Goal: Task Accomplishment & Management: Manage account settings

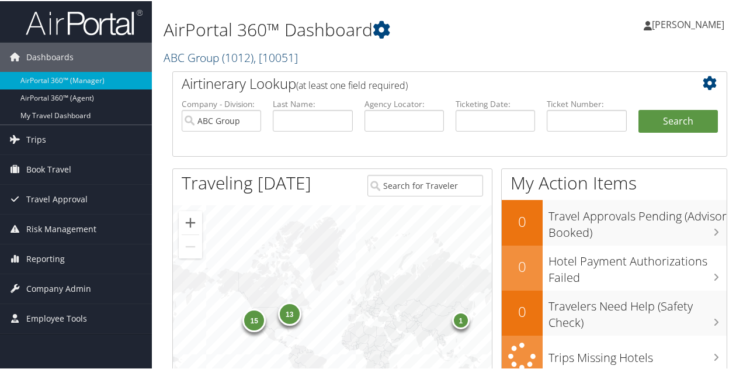
click at [186, 58] on link "ABC Group ( 1012 ) , [ 10051 ]" at bounding box center [231, 56] width 134 height 16
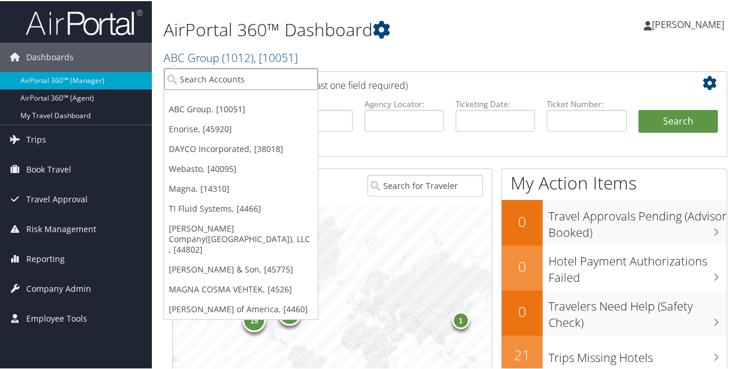
click at [185, 79] on input "search" at bounding box center [241, 78] width 154 height 22
type input "ansira"
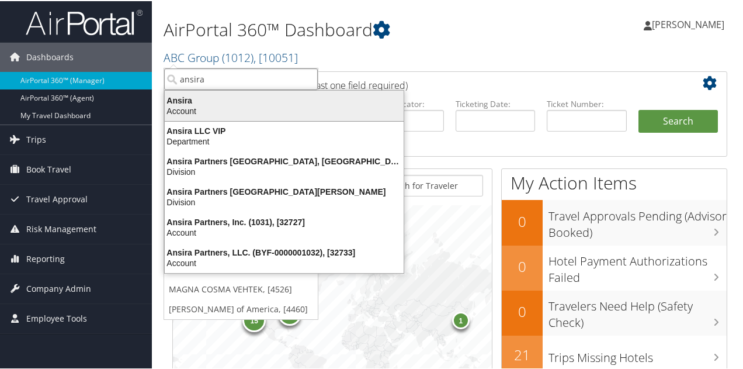
click at [209, 103] on div "Ansira" at bounding box center [284, 99] width 253 height 11
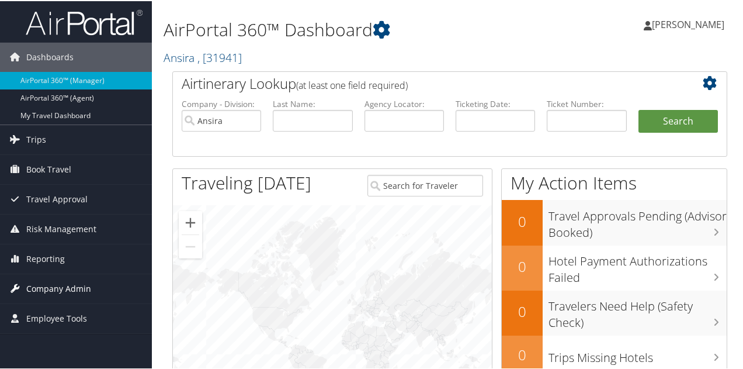
click at [58, 280] on span "Company Admin" at bounding box center [58, 287] width 65 height 29
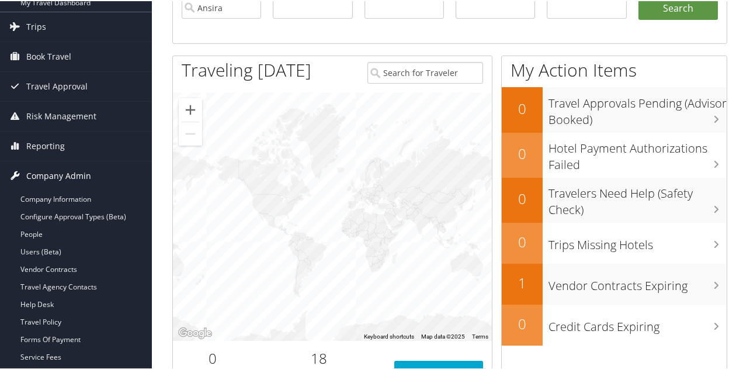
scroll to position [117, 0]
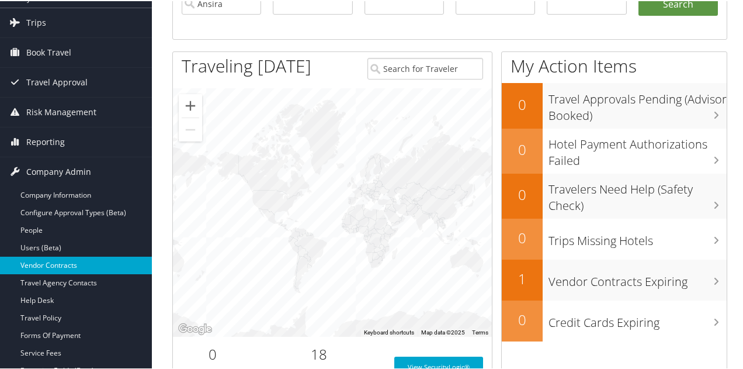
click at [55, 263] on link "Vendor Contracts" at bounding box center [76, 264] width 152 height 18
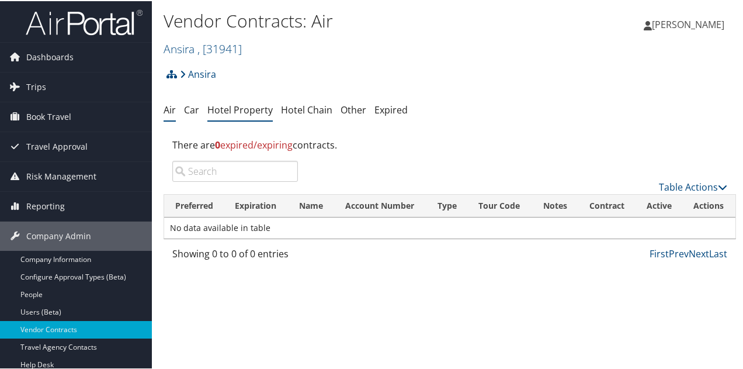
click at [224, 111] on link "Hotel Property" at bounding box center [239, 108] width 65 height 13
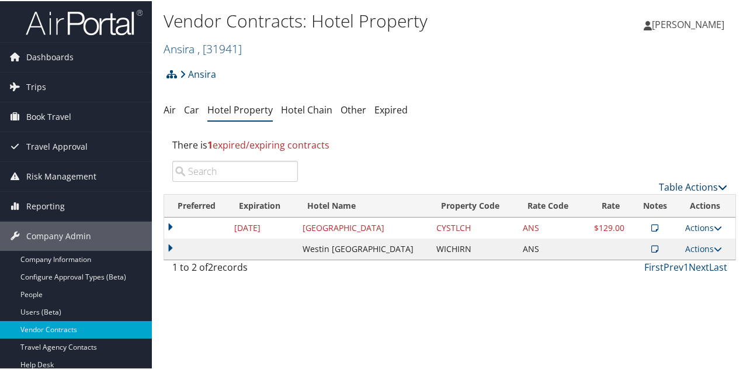
click at [676, 184] on link "Table Actions" at bounding box center [693, 185] width 68 height 13
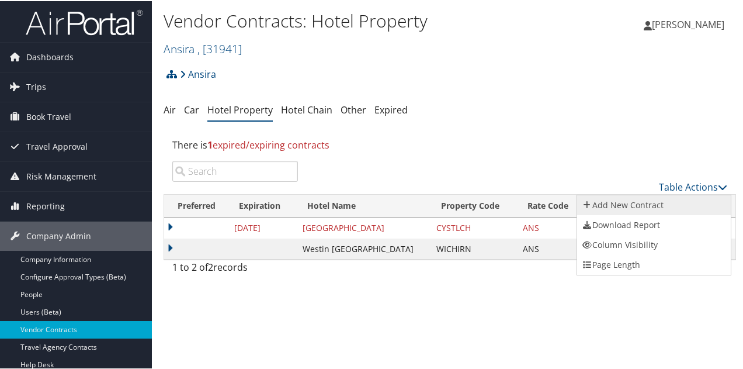
click at [637, 203] on link "Add New Contract" at bounding box center [654, 204] width 154 height 20
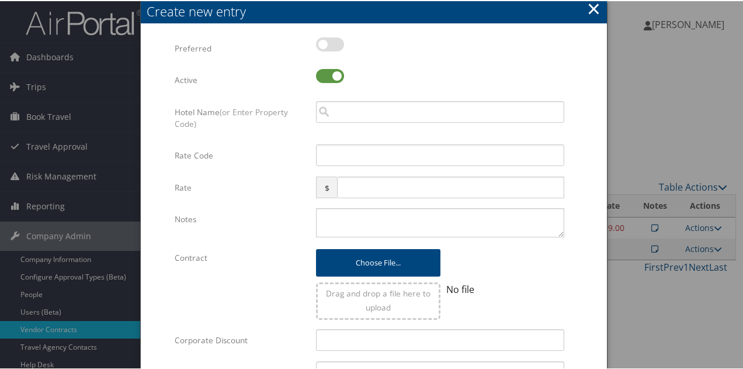
drag, startPoint x: 333, startPoint y: 44, endPoint x: 341, endPoint y: 58, distance: 16.2
click at [334, 44] on label at bounding box center [330, 43] width 28 height 14
click at [329, 44] on input "checkbox" at bounding box center [326, 45] width 8 height 8
checkbox input "true"
click at [351, 110] on input "search" at bounding box center [440, 111] width 248 height 22
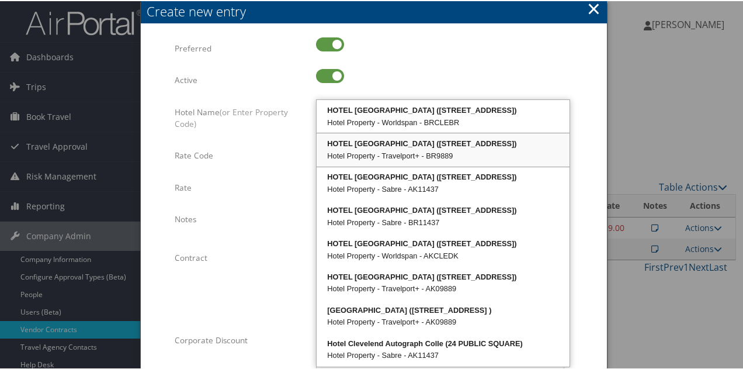
click at [433, 145] on div "HOTEL CLEVELAND (24 Public Square)" at bounding box center [442, 143] width 249 height 12
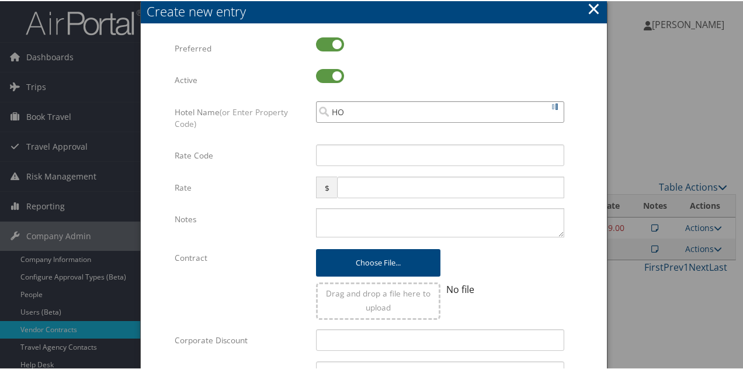
type input "H"
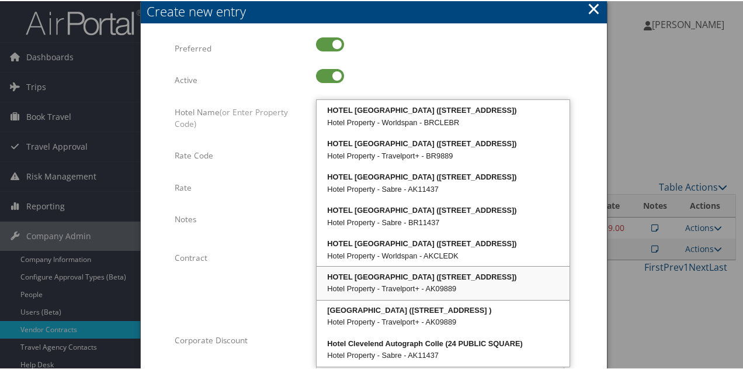
click at [424, 290] on div "Hotel Property - Travelport+ - AK09889" at bounding box center [442, 288] width 249 height 12
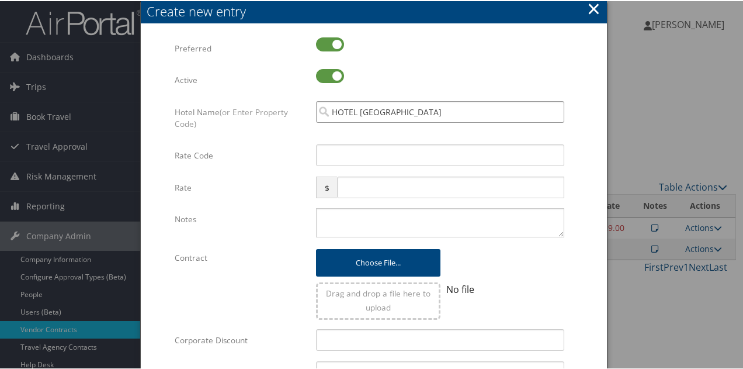
type input "HOTEL CLEVELAND"
click at [358, 161] on input "Rate Code" at bounding box center [440, 154] width 248 height 22
click at [360, 182] on input "text" at bounding box center [450, 186] width 227 height 22
click at [322, 152] on input "z05" at bounding box center [440, 154] width 248 height 22
type input "Z05"
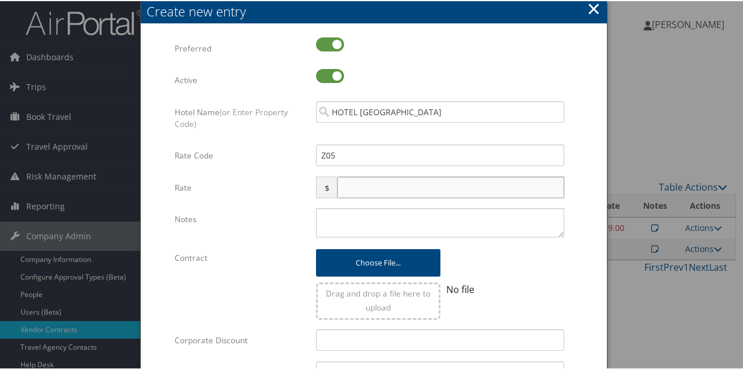
click at [361, 186] on input "text" at bounding box center [450, 186] width 227 height 22
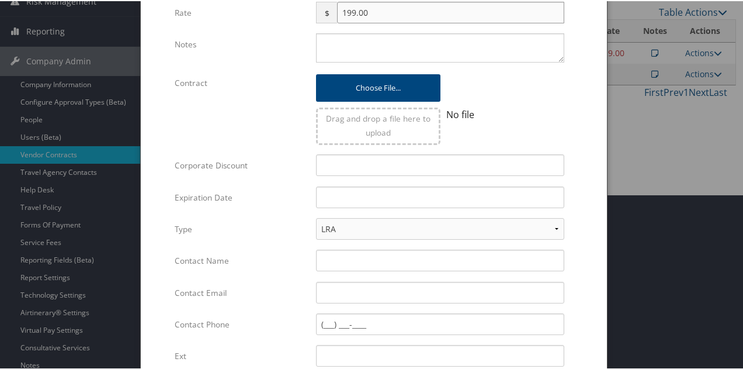
scroll to position [175, 0]
type input "199.00"
click at [407, 189] on input "text" at bounding box center [440, 196] width 248 height 22
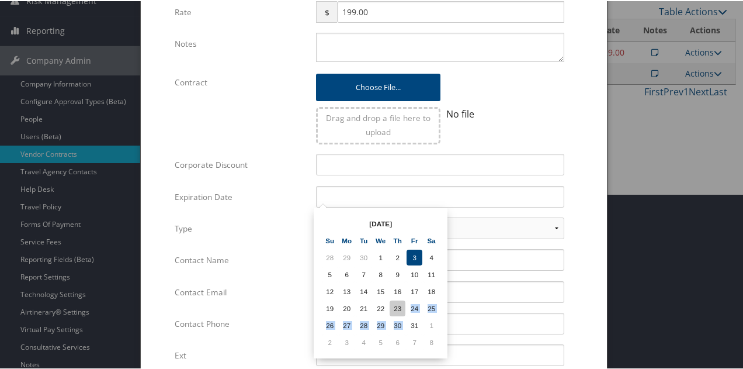
drag, startPoint x: 406, startPoint y: 315, endPoint x: 398, endPoint y: 302, distance: 15.4
click at [407, 313] on table "Oct 2025 Su Mo Tu We Th Fr Sa 28 29 30 1 2 3 4 5 6 7 8 9 10 11 12 13 14 15 16 1…" at bounding box center [381, 281] width 120 height 137
click at [403, 325] on td "30" at bounding box center [398, 324] width 16 height 16
click at [327, 195] on input "10/30/2025" at bounding box center [440, 196] width 248 height 22
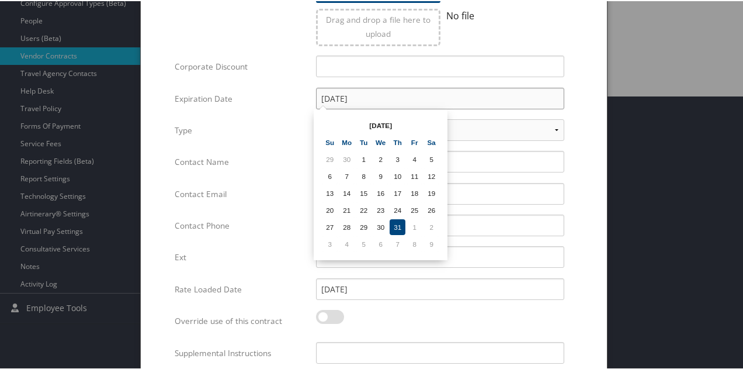
scroll to position [292, 0]
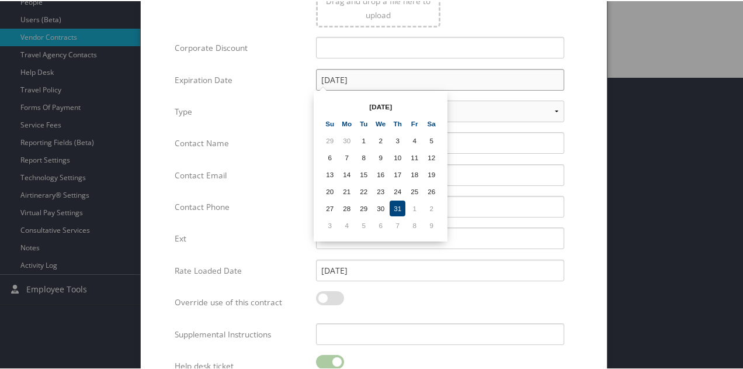
type input "12/31/2026"
click at [483, 271] on input "[DATE]" at bounding box center [440, 269] width 248 height 22
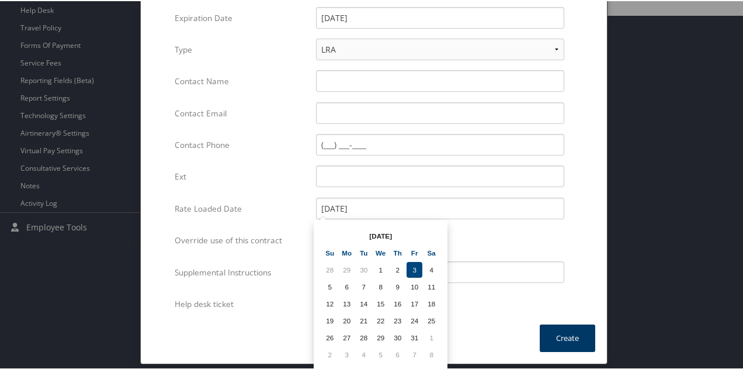
scroll to position [348, 0]
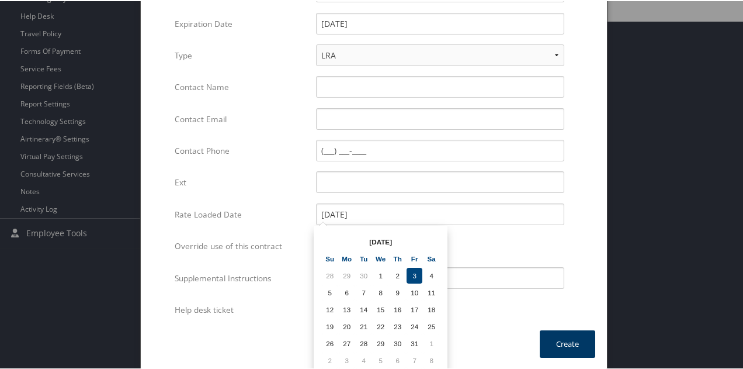
click at [559, 332] on button "Create" at bounding box center [567, 342] width 55 height 27
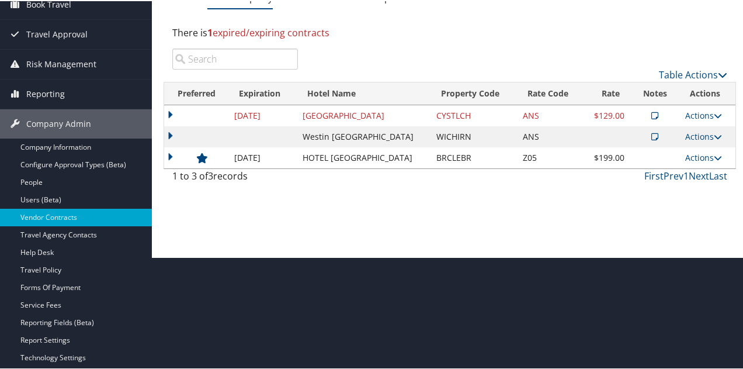
scroll to position [107, 0]
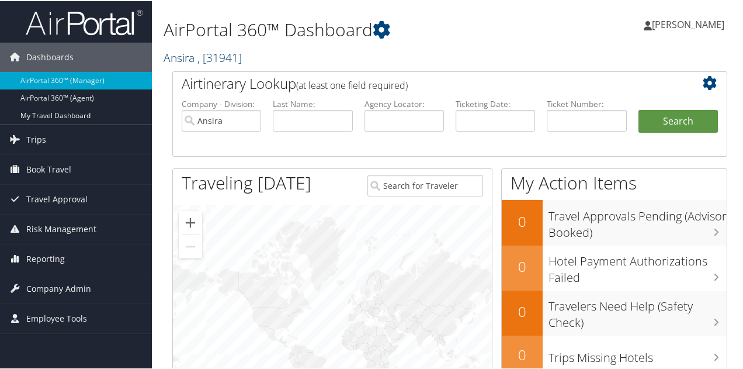
click at [189, 59] on link "Ansira , [ 31941 ]" at bounding box center [203, 56] width 78 height 16
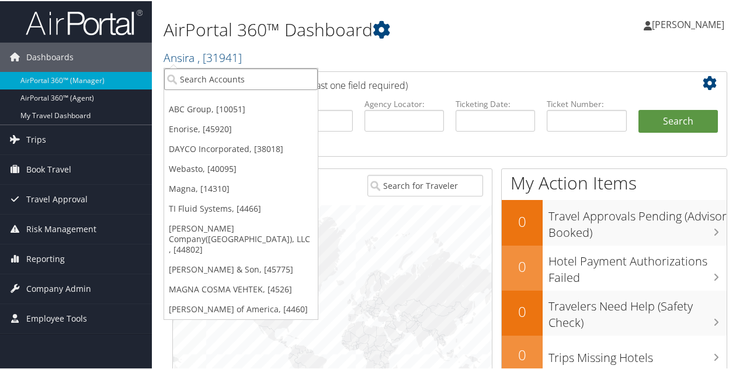
click at [190, 77] on input "search" at bounding box center [241, 78] width 154 height 22
type input "henniges"
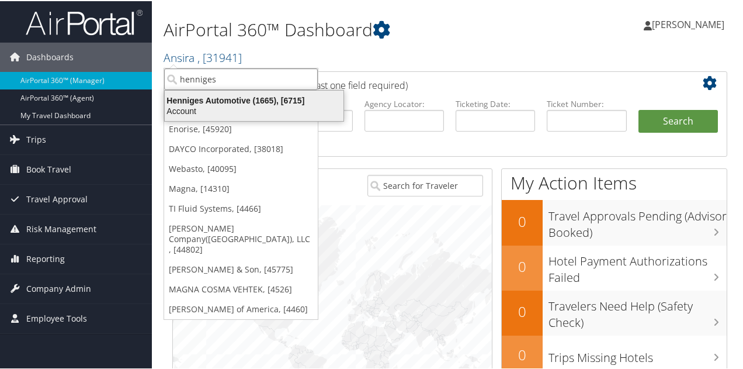
click at [209, 97] on div "Henniges Automotive (1665), [6715]" at bounding box center [254, 99] width 193 height 11
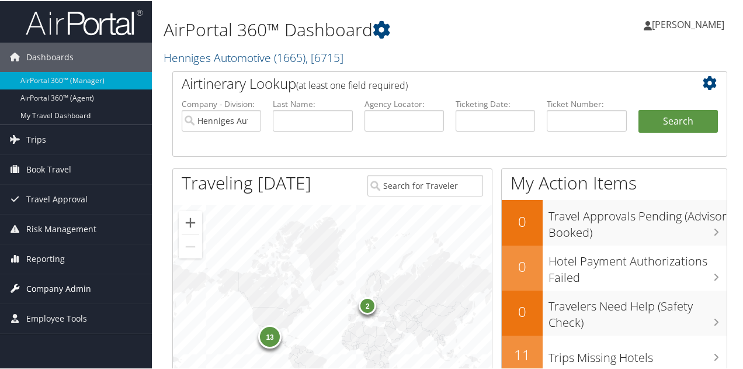
click at [68, 283] on span "Company Admin" at bounding box center [58, 287] width 65 height 29
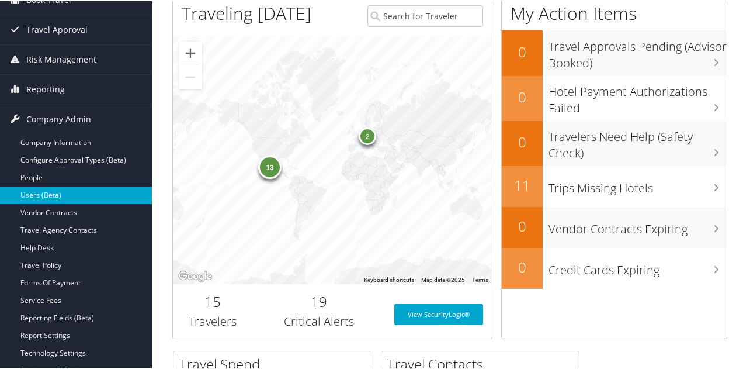
scroll to position [175, 0]
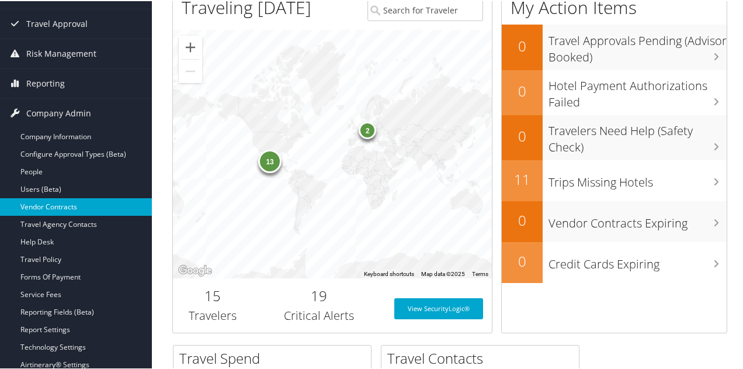
click at [60, 206] on link "Vendor Contracts" at bounding box center [76, 206] width 152 height 18
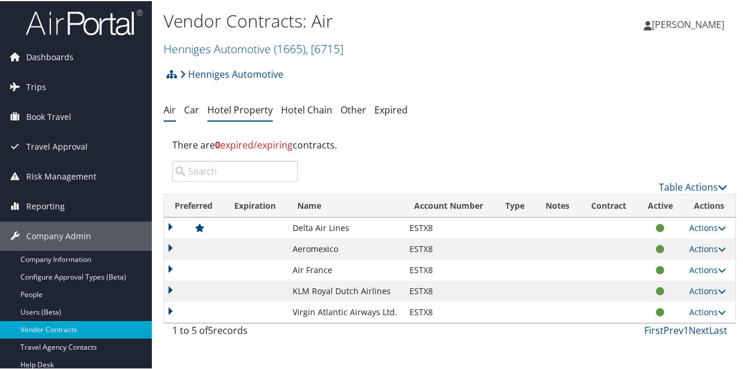
click at [227, 110] on link "Hotel Property" at bounding box center [239, 108] width 65 height 13
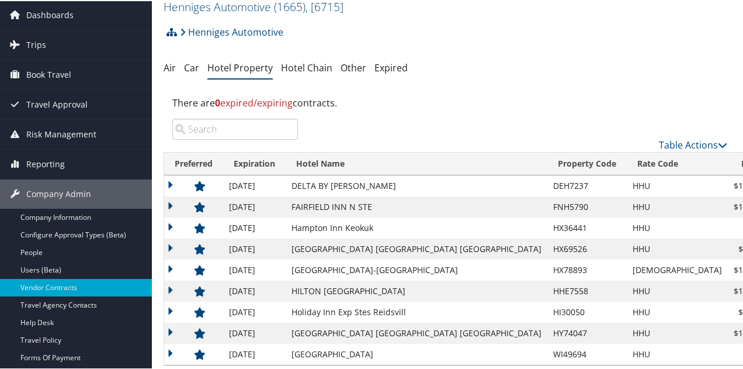
scroll to position [117, 0]
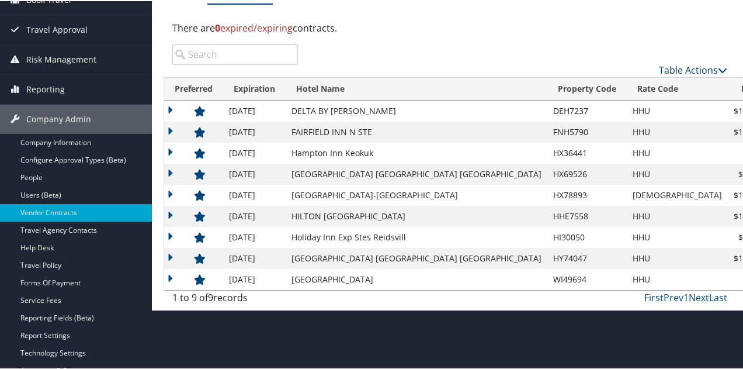
click at [695, 68] on link "Table Actions" at bounding box center [693, 69] width 68 height 13
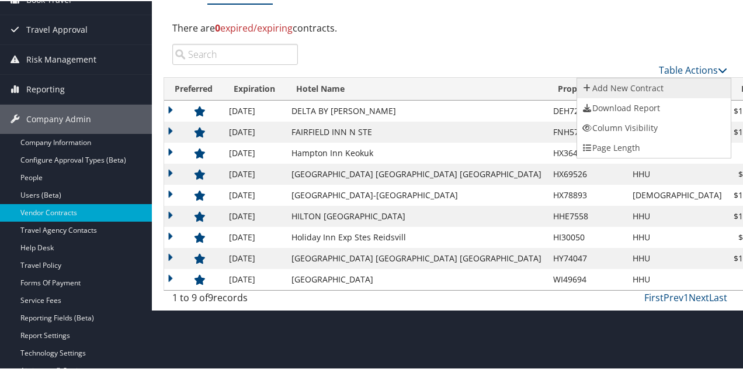
click at [648, 84] on link "Add New Contract" at bounding box center [654, 87] width 154 height 20
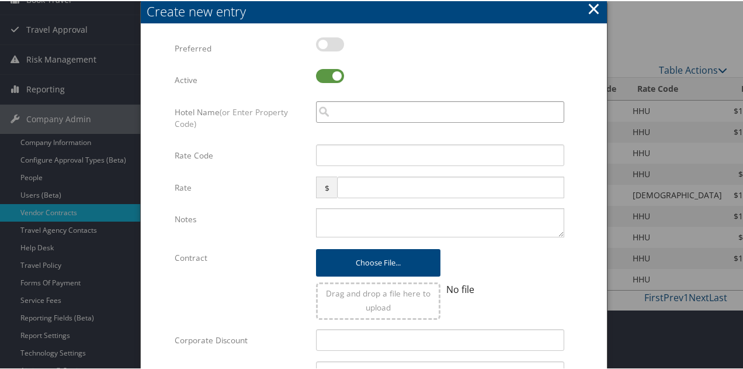
paste input "GUADALAJARA PLAZA EXPO"
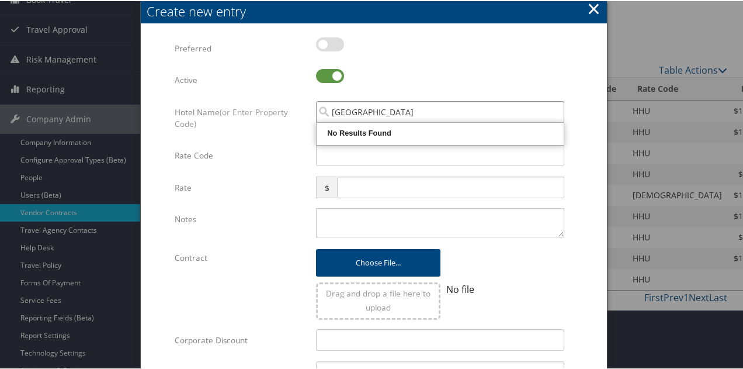
type input "GUADALAJARA PLAZA"
click at [416, 111] on input "GUADALAJARA PLAZA" at bounding box center [440, 111] width 248 height 22
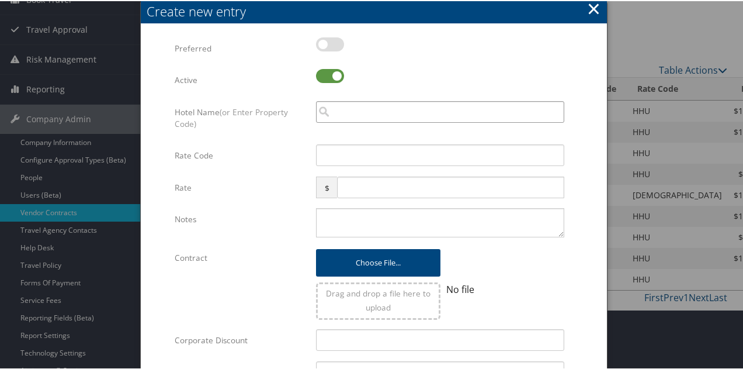
paste input "Av. Marlano Otero 3261 Col Verde Valle CP 44550"
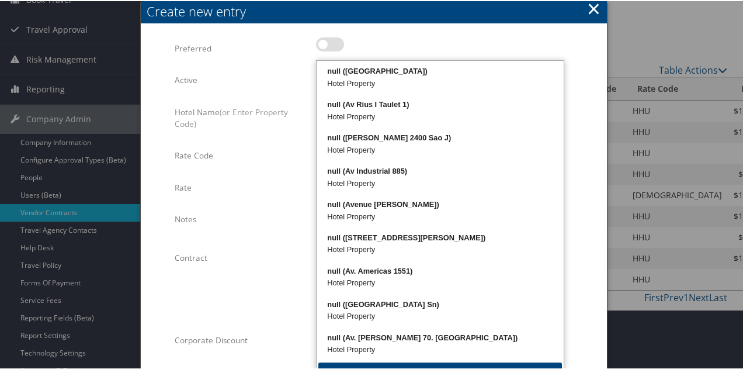
type input "A"
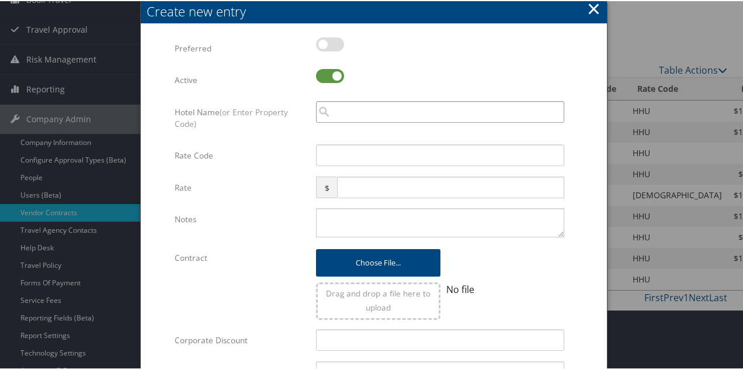
paste input "WV 34557"
type input "WV 34557"
click at [348, 108] on input "WV 34557" at bounding box center [440, 111] width 248 height 22
paste input "WV 34557"
type input "WV34557"
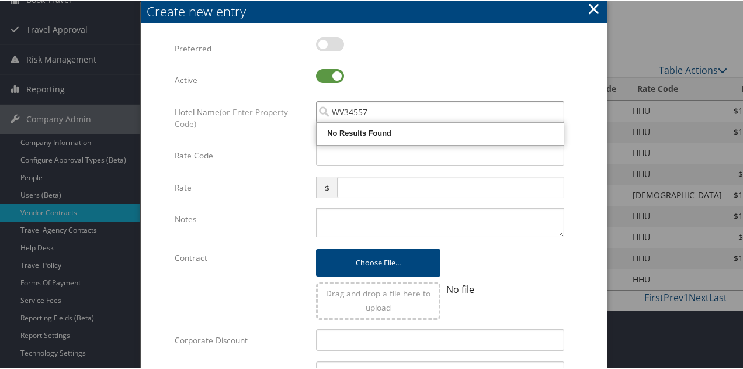
click at [388, 102] on input "WV34557" at bounding box center [440, 111] width 248 height 22
paste input "WV 34557"
type input "WV34557"
click at [171, 85] on form "Multiple values The selected items contain different values for this input. To …" at bounding box center [373, 356] width 443 height 641
paste input "Guadalajara Plaza Expo Business Class"
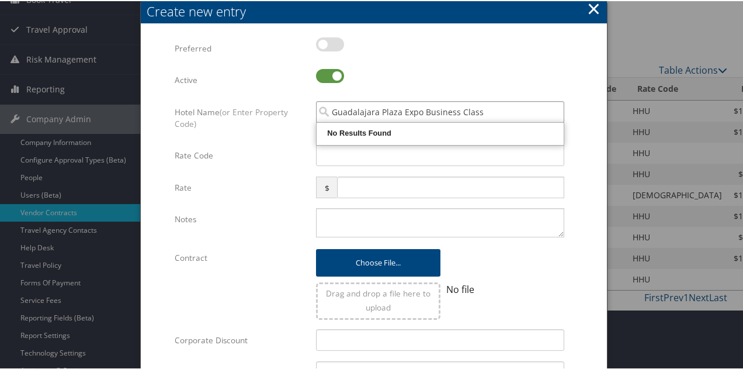
type input "Guadalajara Plaza Expo Business Class"
drag, startPoint x: 502, startPoint y: 103, endPoint x: 229, endPoint y: 116, distance: 273.7
click at [229, 116] on div "Hotel Name (or Enter Property Code) Guadalajara Plaza Expo Business Class Multi…" at bounding box center [374, 122] width 398 height 44
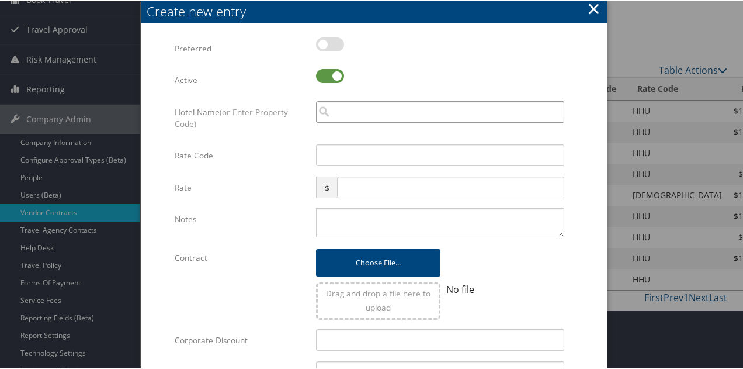
paste input "HAMPTON INN EXPO"
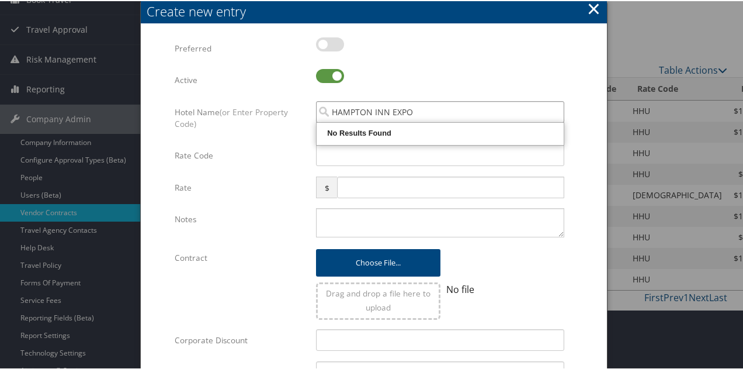
type input "HAMPTON INN EXPO"
drag, startPoint x: 419, startPoint y: 109, endPoint x: 189, endPoint y: 94, distance: 230.6
click at [189, 94] on div "Multiple values The selected items contain different values for this input. To …" at bounding box center [374, 356] width 398 height 641
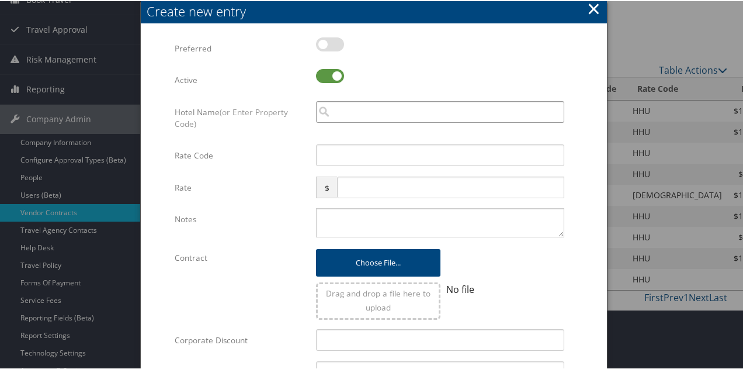
paste input "HX 46000"
drag, startPoint x: 383, startPoint y: 114, endPoint x: 283, endPoint y: 113, distance: 99.9
click at [283, 113] on div "Hotel Name (or Enter Property Code) HX46000 Multiple values The selected items …" at bounding box center [374, 122] width 398 height 44
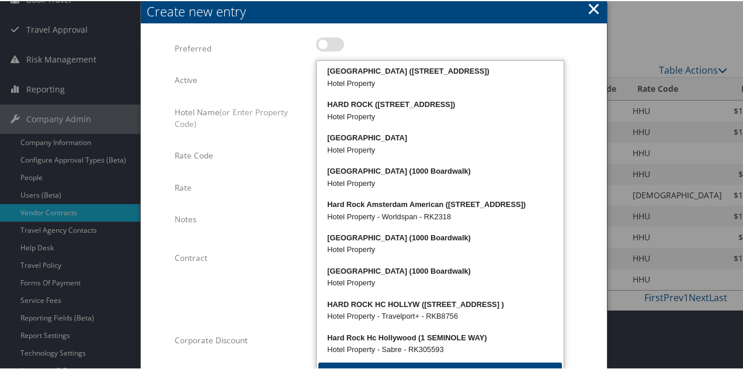
type input "hard rock"
click at [266, 143] on div "Multiple values The selected items contain different values for this input. To …" at bounding box center [374, 356] width 398 height 641
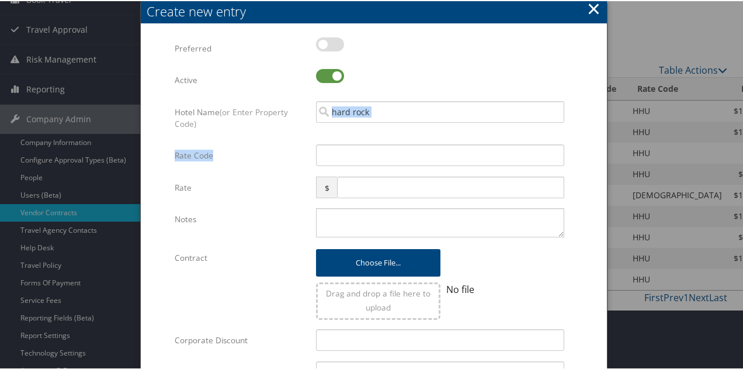
click at [422, 102] on input "hard rock" at bounding box center [440, 111] width 248 height 22
paste input "Camino Real"
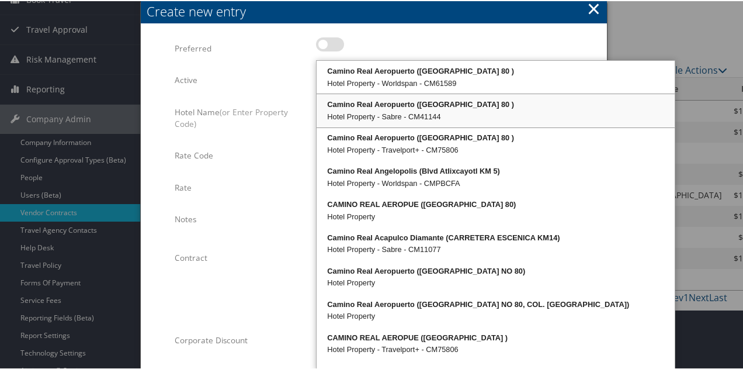
type input "Camino Real"
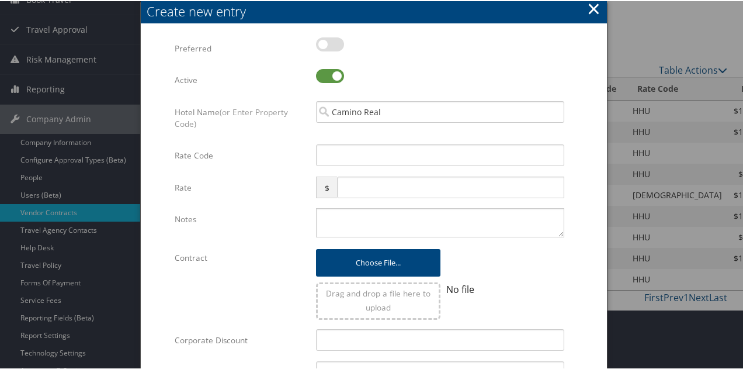
click at [289, 117] on label "Hotel Name (or Enter Property Code)" at bounding box center [241, 117] width 133 height 34
click at [327, 113] on input "Camino Real" at bounding box center [440, 111] width 248 height 22
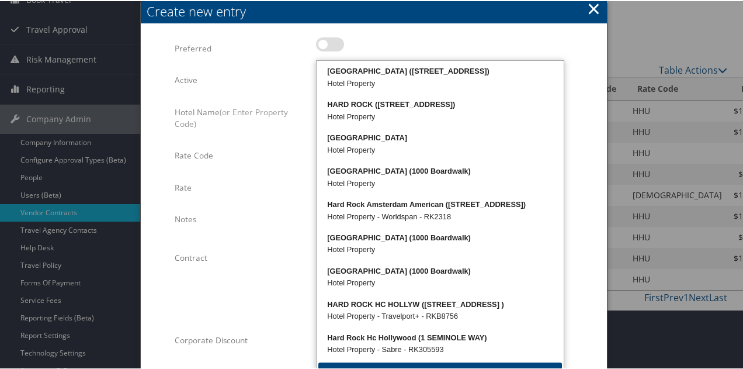
type input "hard rock"
click at [436, 46] on div at bounding box center [440, 49] width 248 height 27
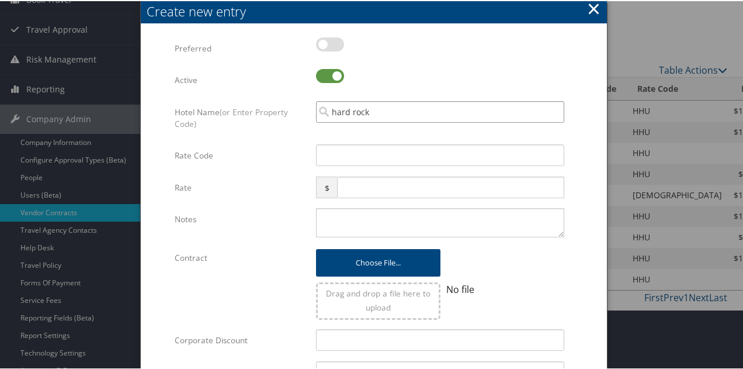
click at [412, 110] on input "hard rock" at bounding box center [440, 111] width 248 height 22
drag, startPoint x: 424, startPoint y: 112, endPoint x: 286, endPoint y: 116, distance: 138.5
click at [232, 93] on div "Multiple values The selected items contain different values for this input. To …" at bounding box center [374, 356] width 398 height 641
type input "hard rock camino real"
paste input "RK E9549"
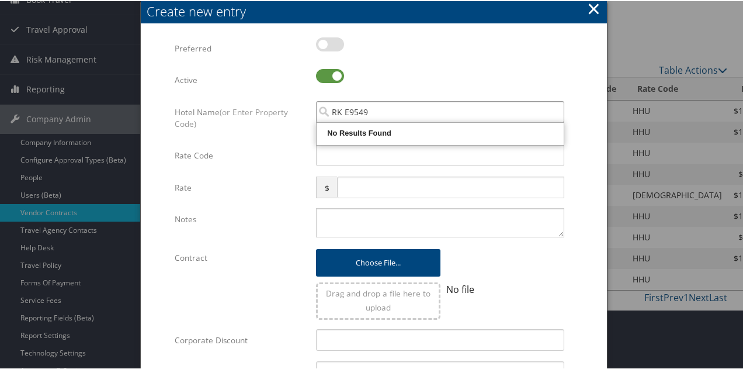
type input "RKE9549"
click at [449, 114] on input "RKE9549" at bounding box center [440, 111] width 248 height 22
paste input "RK E9549"
type input "RKE9549"
drag, startPoint x: 328, startPoint y: 111, endPoint x: 370, endPoint y: 104, distance: 43.2
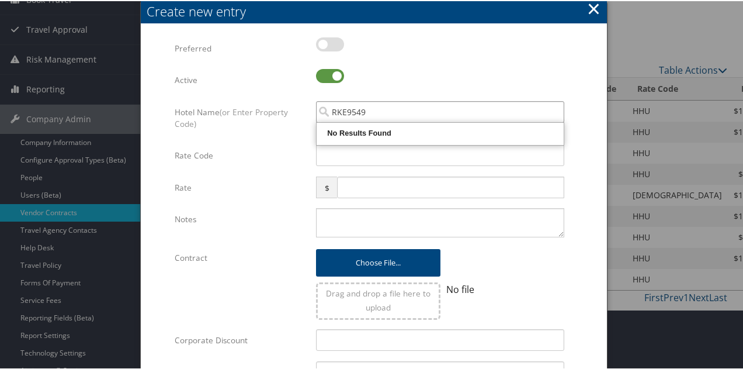
click at [370, 104] on input "RKE9549" at bounding box center [440, 111] width 248 height 22
paste input "AL G0090"
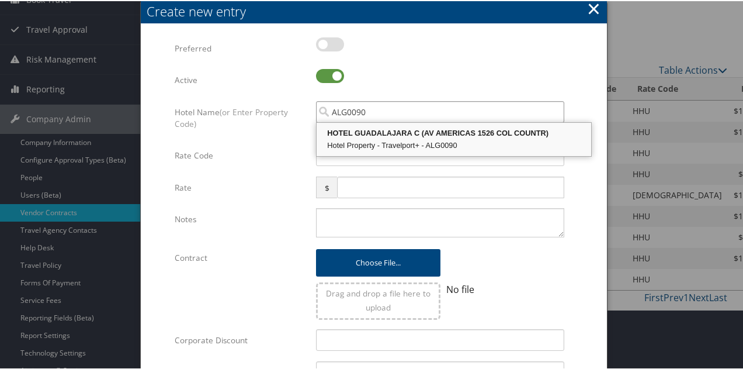
click at [376, 136] on div "HOTEL GUADALAJARA C (AV AMERICAS 1526 COL COUNTR)" at bounding box center [453, 132] width 271 height 12
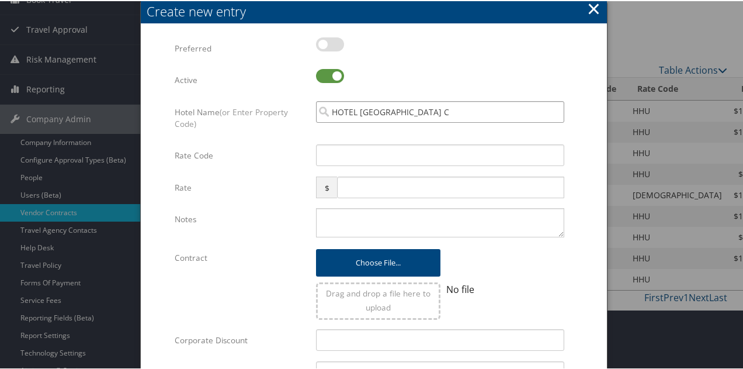
type input "HOTEL GUADALAJARA C"
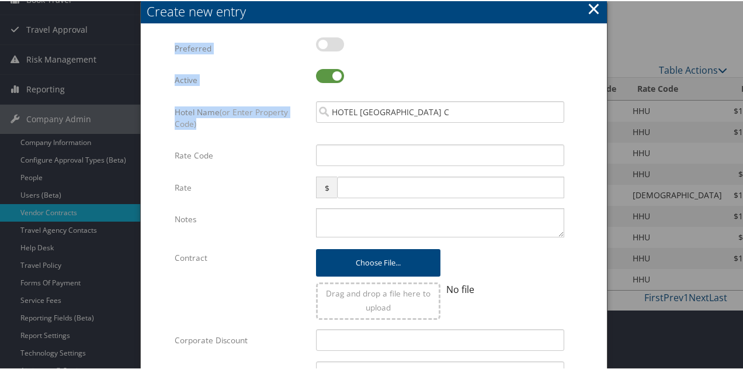
drag, startPoint x: 348, startPoint y: 53, endPoint x: 335, endPoint y: 136, distance: 83.9
click at [314, 126] on div "Create new entry Multiple values The selected items contain different values fo…" at bounding box center [374, 339] width 466 height 676
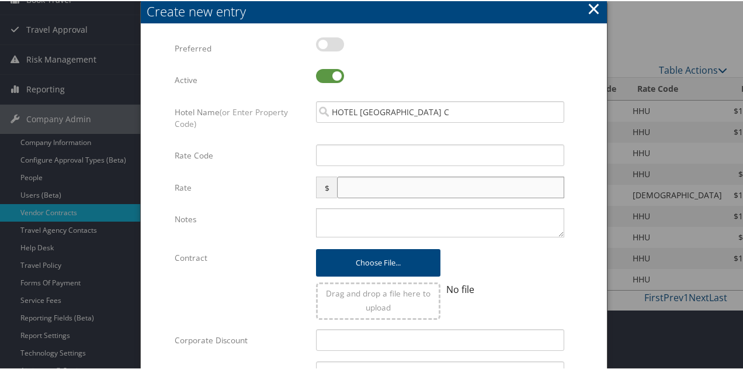
click at [362, 181] on input "text" at bounding box center [450, 186] width 227 height 22
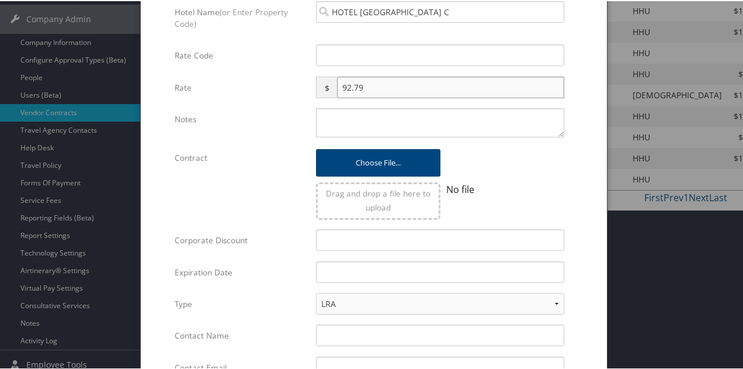
scroll to position [234, 0]
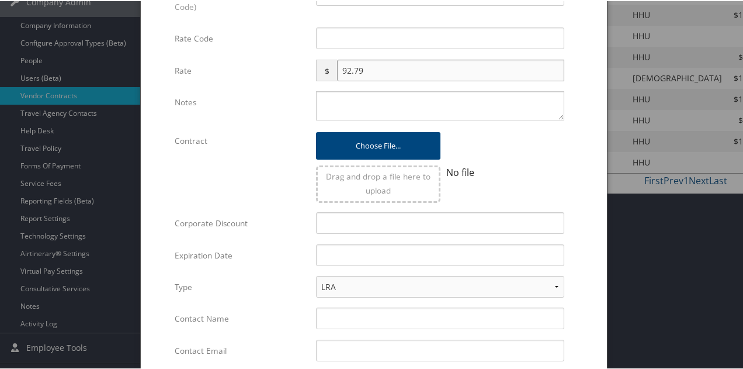
type input "92.79"
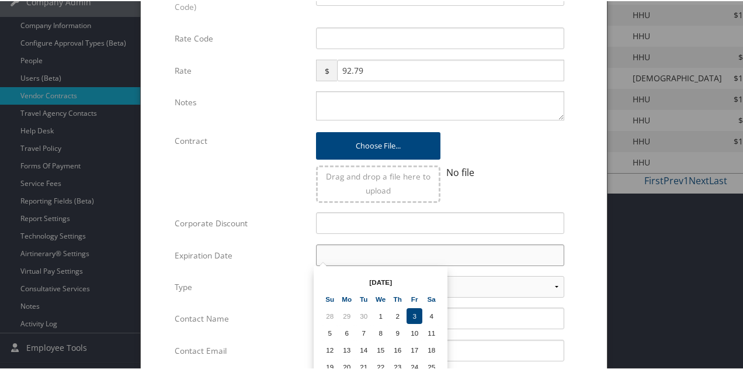
click at [452, 258] on input "text" at bounding box center [440, 254] width 248 height 22
click at [417, 312] on td "3" at bounding box center [415, 315] width 16 height 16
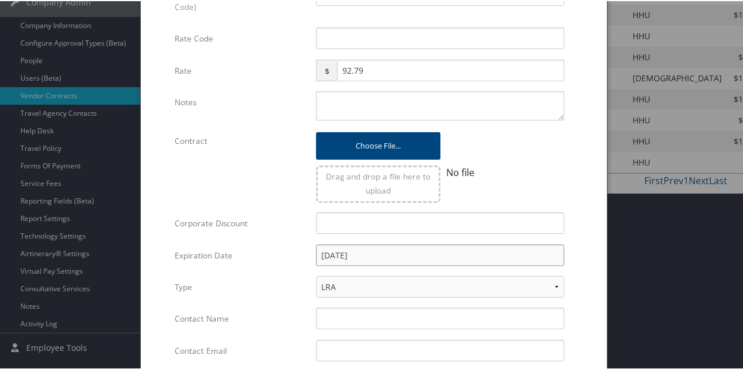
click at [372, 255] on input "10/03/2025" at bounding box center [440, 254] width 248 height 22
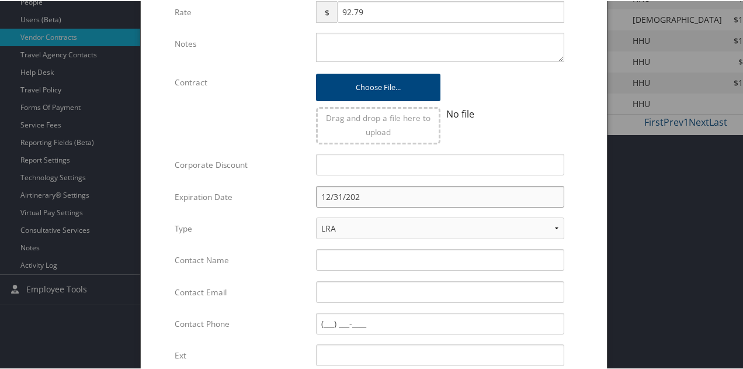
click at [365, 196] on input "12/31/202" at bounding box center [440, 196] width 248 height 22
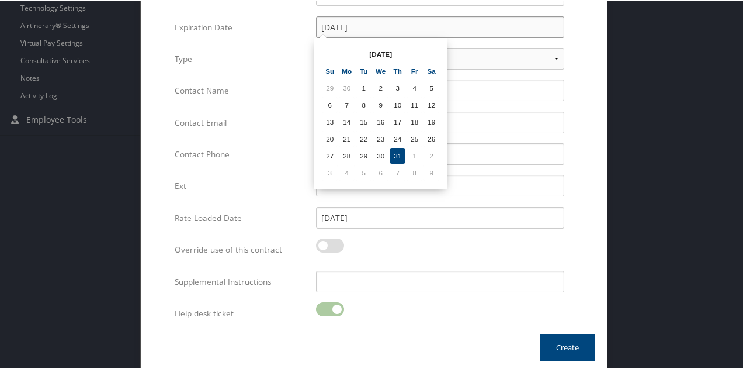
scroll to position [465, 0]
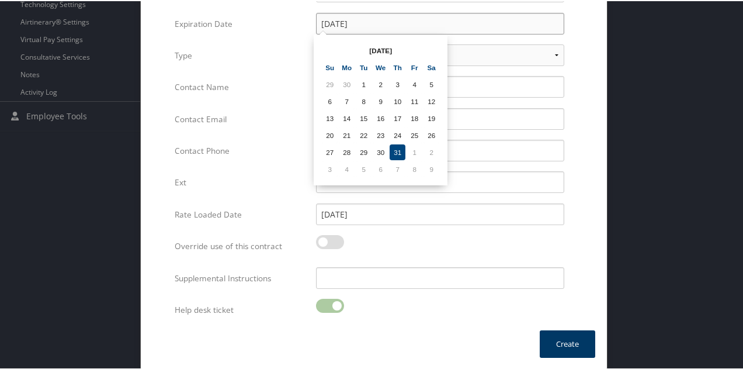
type input "12/31/2026"
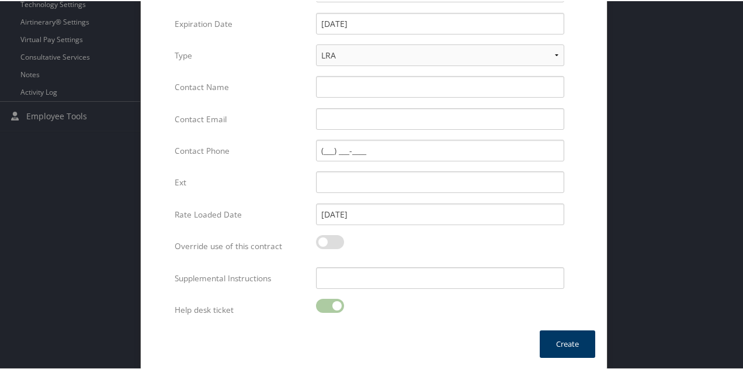
click at [546, 338] on button "Create" at bounding box center [567, 342] width 55 height 27
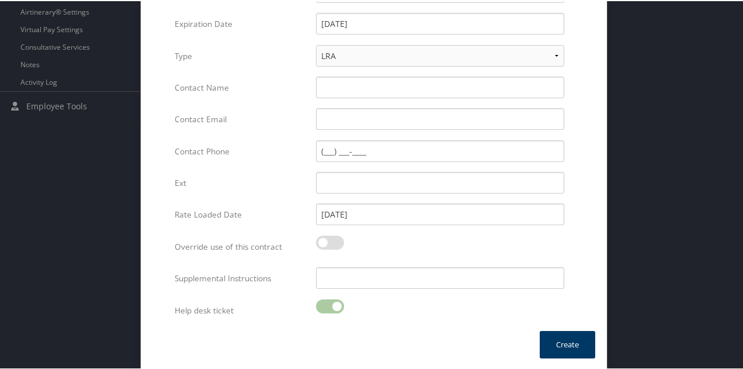
type input "tbd"
click at [570, 334] on button "Create" at bounding box center [567, 342] width 55 height 27
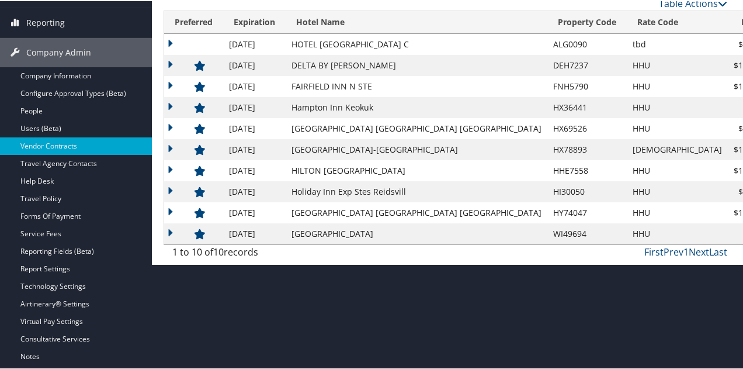
scroll to position [166, 0]
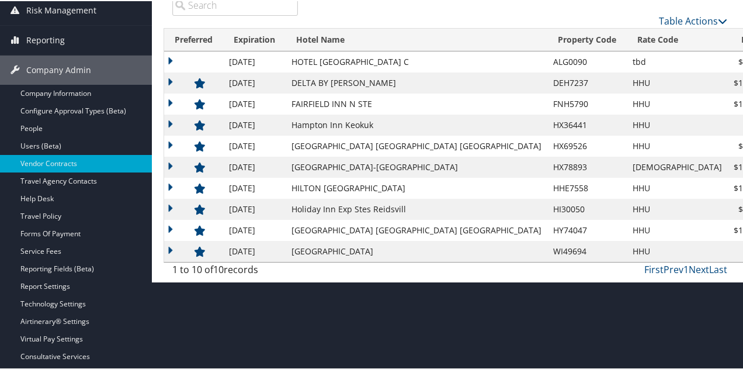
click at [702, 96] on link "Delete" at bounding box center [707, 98] width 45 height 20
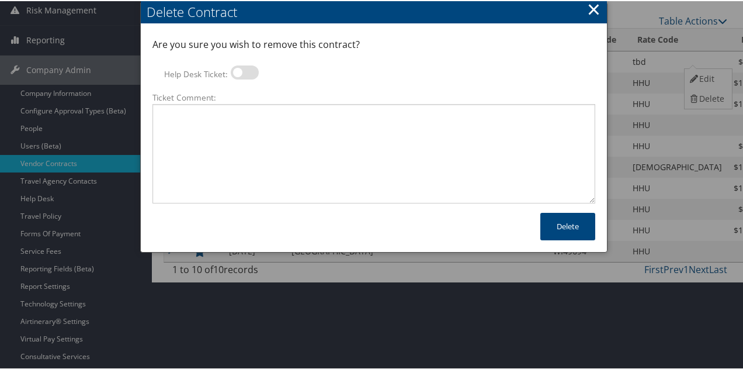
drag, startPoint x: 588, startPoint y: 6, endPoint x: 594, endPoint y: 13, distance: 8.3
click at [589, 7] on button "×" at bounding box center [593, 7] width 13 height 23
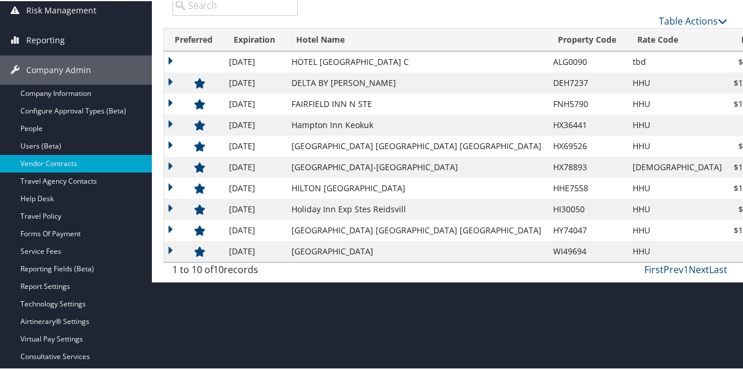
click at [699, 76] on icon at bounding box center [694, 78] width 11 height 8
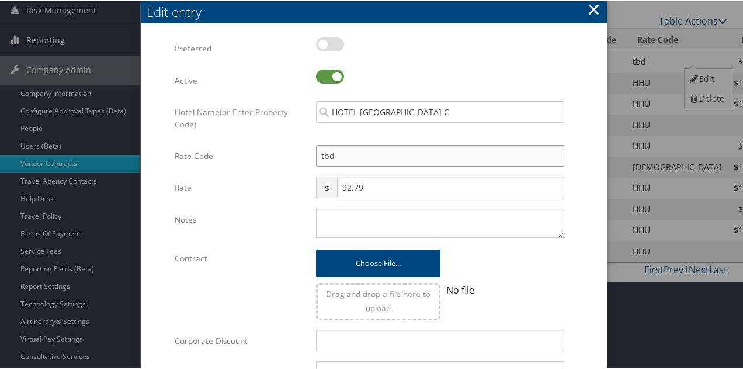
click at [384, 152] on input "tbd" at bounding box center [440, 155] width 248 height 22
type input "tb"
checkbox input "true"
type input "t"
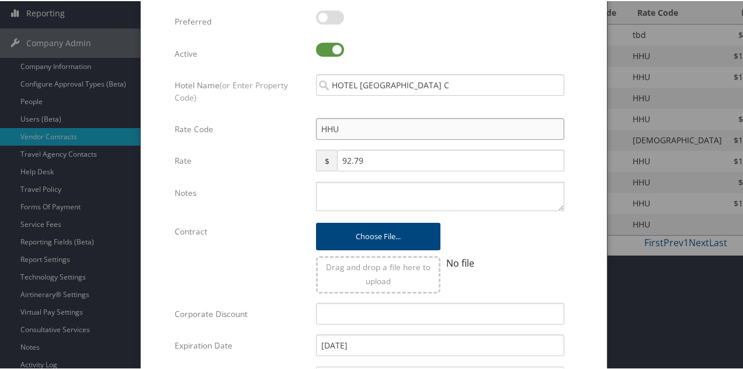
scroll to position [49, 0]
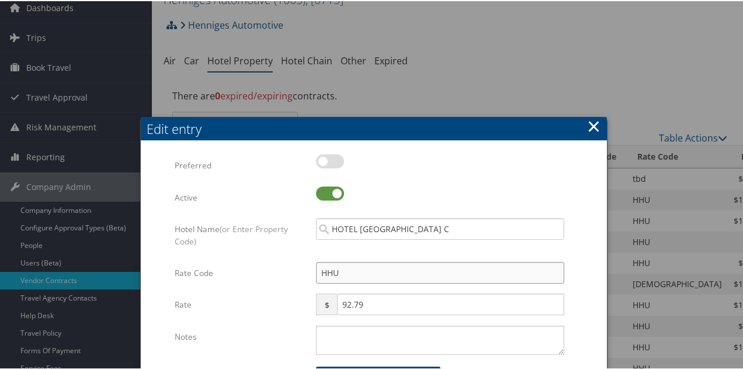
type input "HHU"
click at [320, 157] on label at bounding box center [330, 160] width 28 height 14
click at [322, 158] on input "checkbox" at bounding box center [326, 162] width 8 height 8
checkbox input "true"
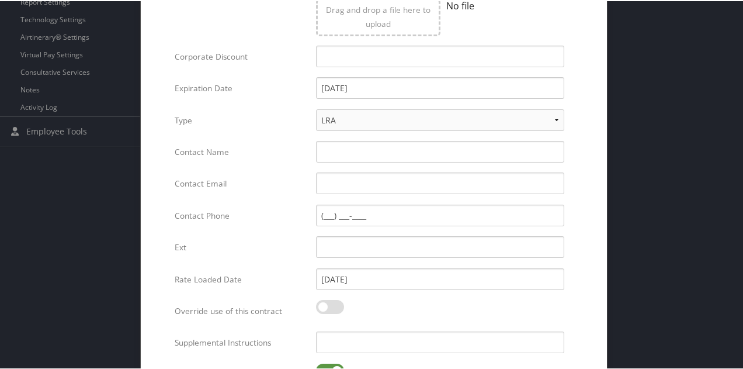
scroll to position [514, 0]
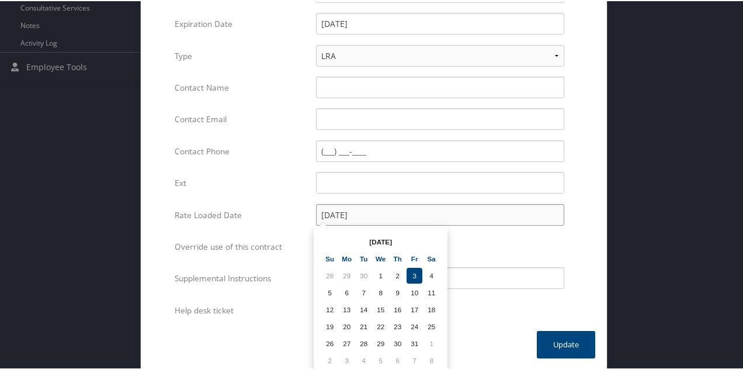
click at [367, 216] on input "10/03/2025" at bounding box center [440, 214] width 248 height 22
click at [546, 338] on button "Update" at bounding box center [566, 342] width 58 height 27
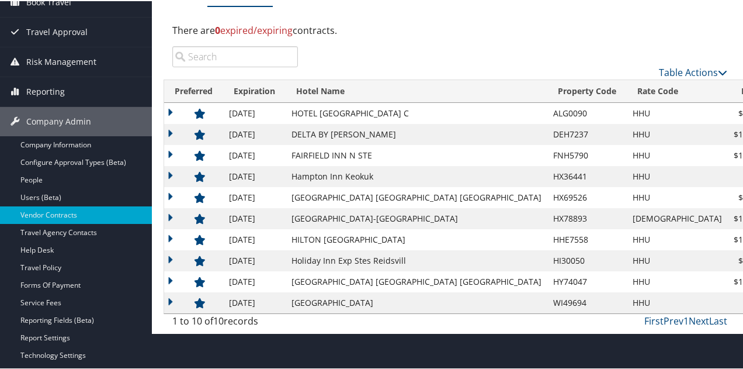
scroll to position [49, 0]
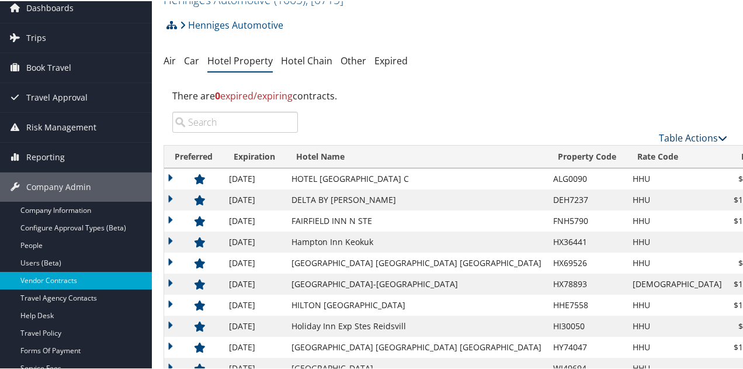
click at [677, 135] on link "Table Actions" at bounding box center [693, 136] width 68 height 13
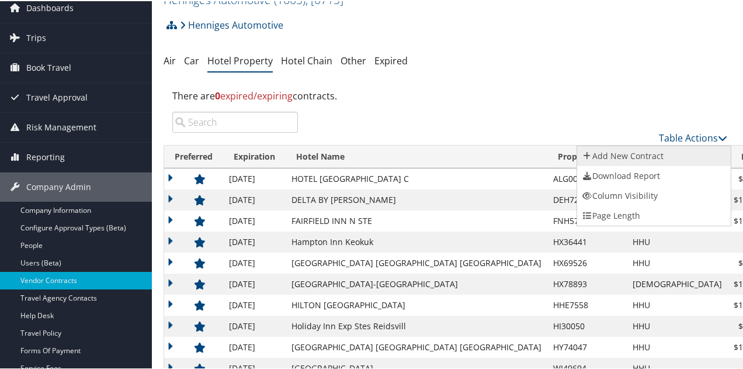
click at [639, 154] on link "Add New Contract" at bounding box center [654, 155] width 154 height 20
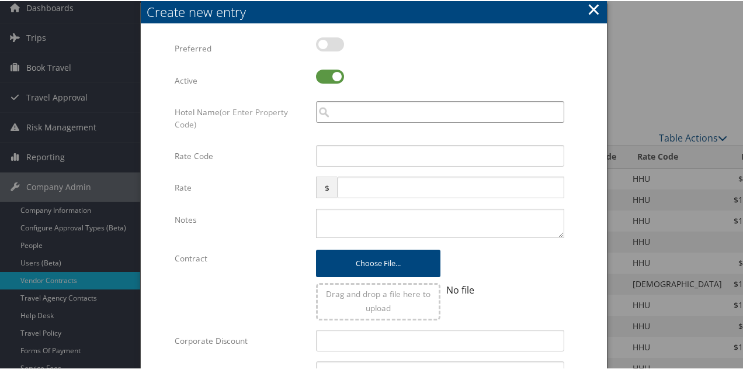
paste input "HH E7558"
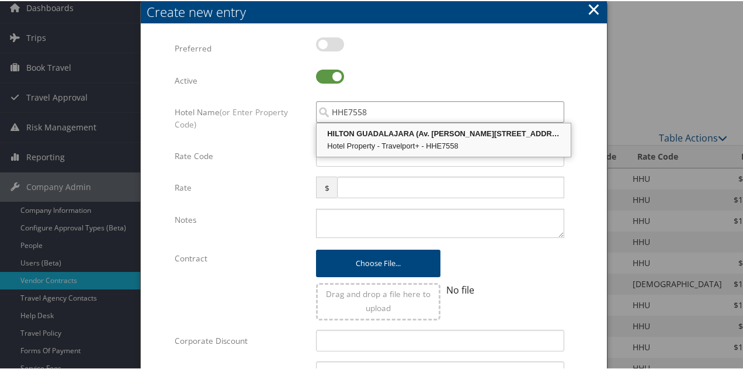
click at [402, 131] on div "HILTON GUADALAJARA (Av. Adolfo Lopez Mateos 240)" at bounding box center [443, 133] width 251 height 12
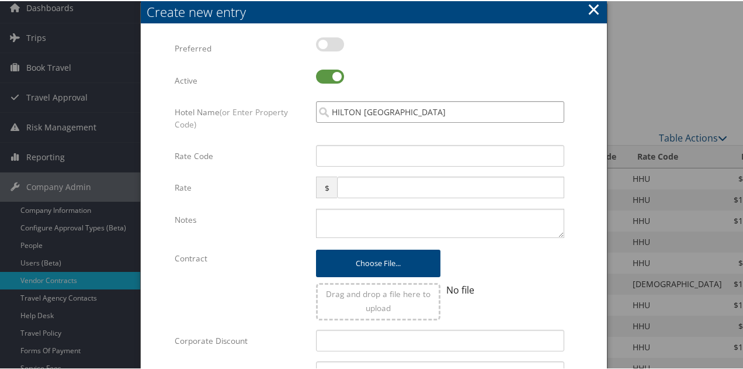
type input "HILTON GUADALAJARA"
click at [384, 156] on input "Rate Code" at bounding box center [440, 155] width 248 height 22
type input "HHU"
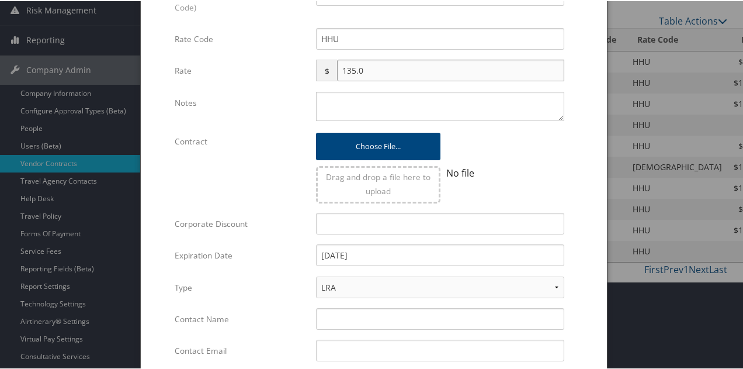
scroll to position [166, 0]
type input "135.0"
click at [378, 254] on input "12/31/2026" at bounding box center [440, 254] width 248 height 22
click at [271, 221] on label "Corporate Discount" at bounding box center [241, 222] width 133 height 22
click at [316, 221] on input "Corporate Discount" at bounding box center [440, 222] width 248 height 22
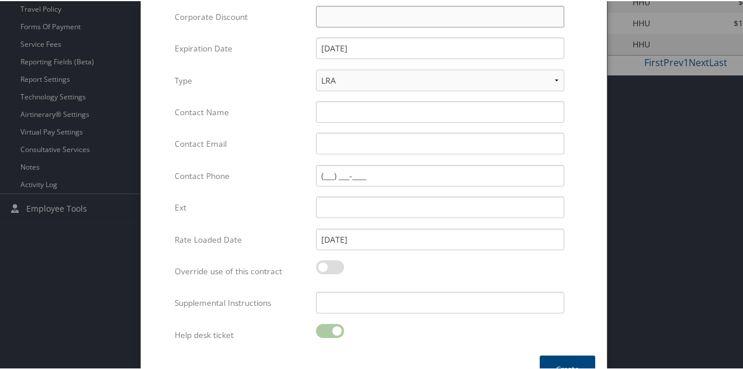
scroll to position [397, 0]
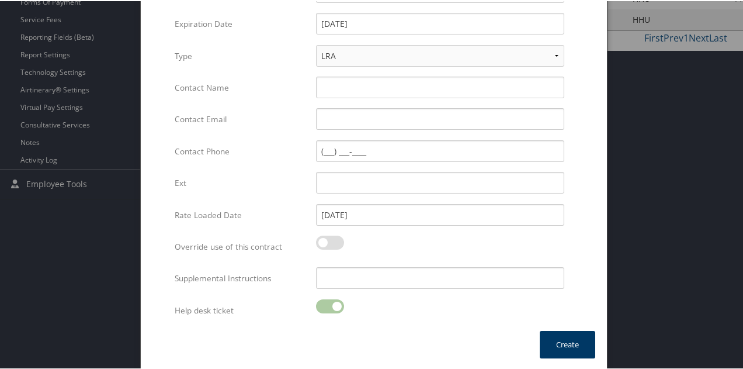
click at [551, 340] on button "Create" at bounding box center [567, 342] width 55 height 27
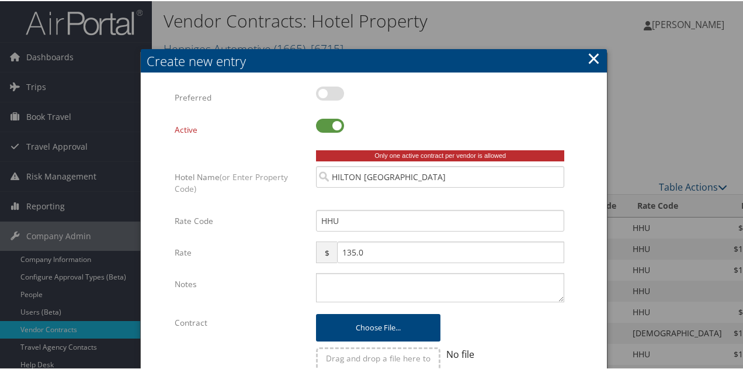
drag, startPoint x: 594, startPoint y: 62, endPoint x: 588, endPoint y: 66, distance: 6.7
click at [594, 63] on button "×" at bounding box center [593, 57] width 13 height 23
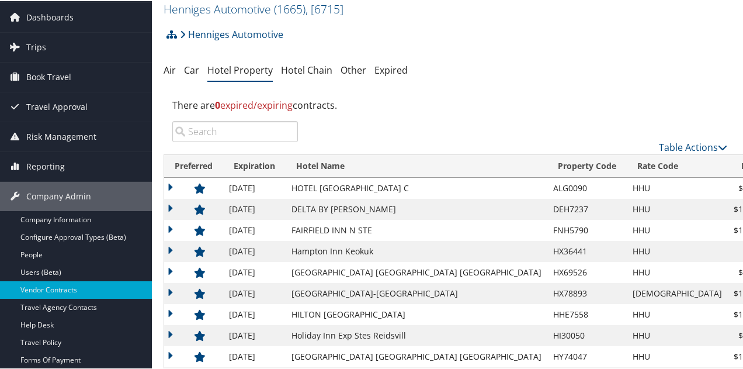
scroll to position [58, 0]
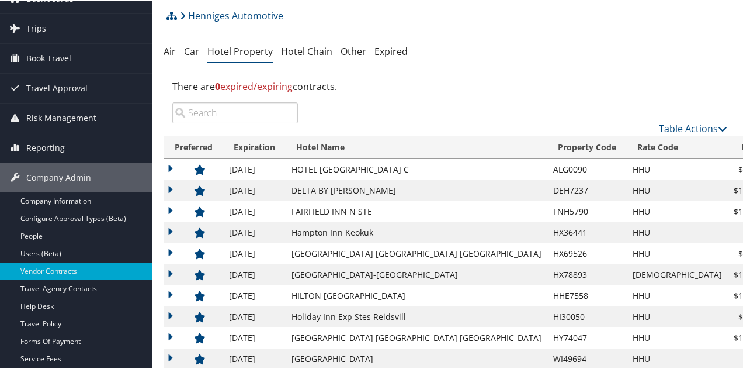
click at [697, 310] on icon at bounding box center [694, 311] width 11 height 8
select select "NLRA"
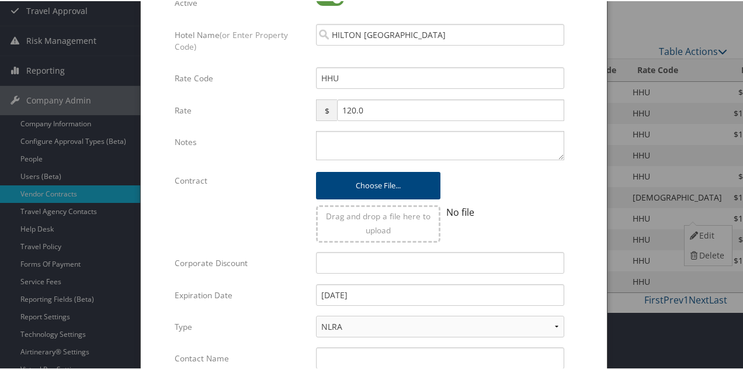
scroll to position [292, 0]
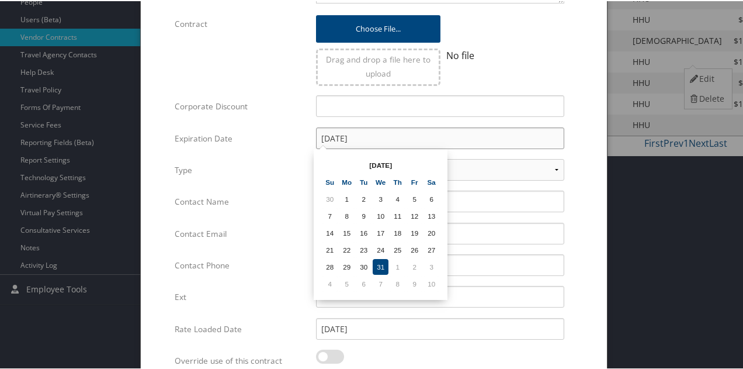
click at [387, 140] on input "12/31/2025" at bounding box center [440, 137] width 248 height 22
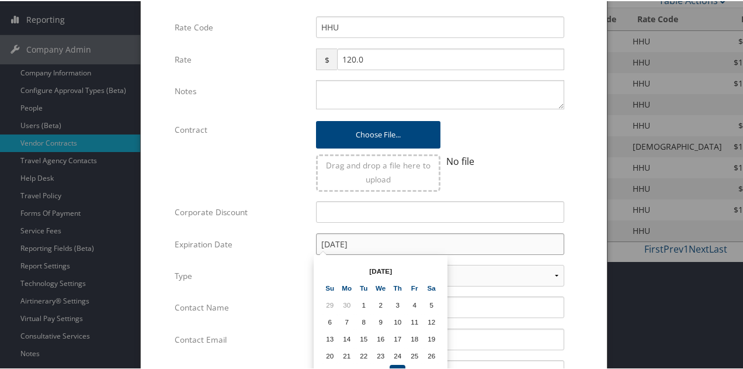
scroll to position [175, 0]
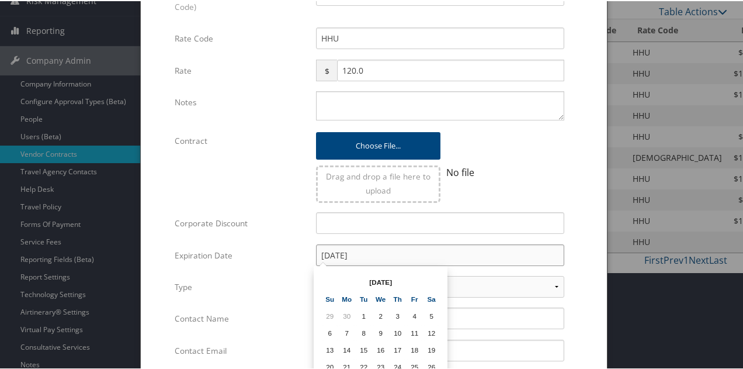
type input "12/31/2026"
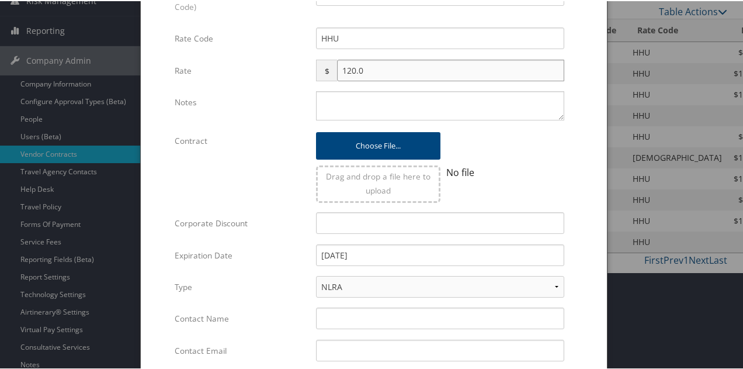
drag, startPoint x: 352, startPoint y: 70, endPoint x: 354, endPoint y: 87, distance: 17.7
click at [352, 72] on input "120.0" at bounding box center [450, 69] width 227 height 22
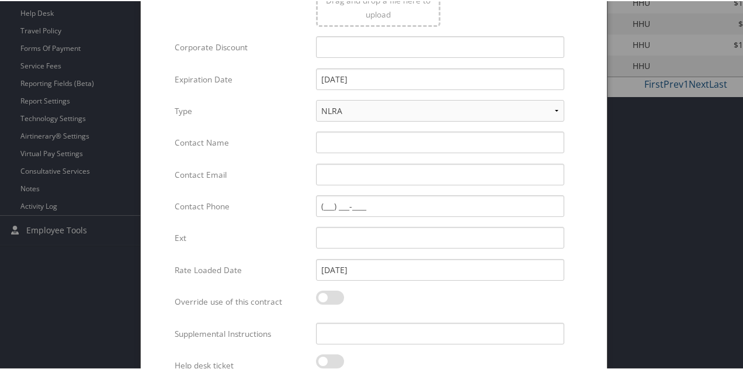
scroll to position [407, 0]
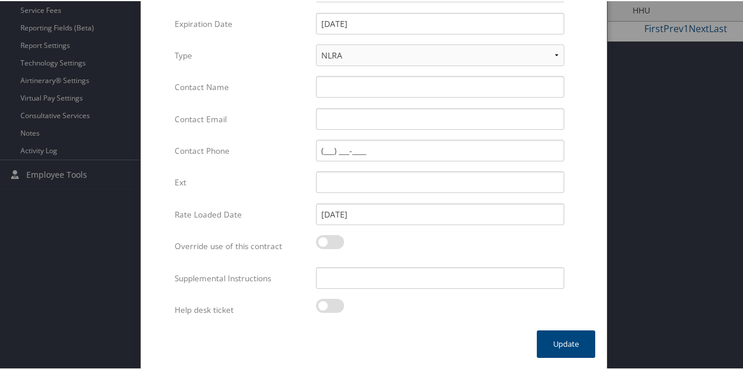
type input "135.0"
click at [547, 336] on button "Update" at bounding box center [566, 342] width 58 height 27
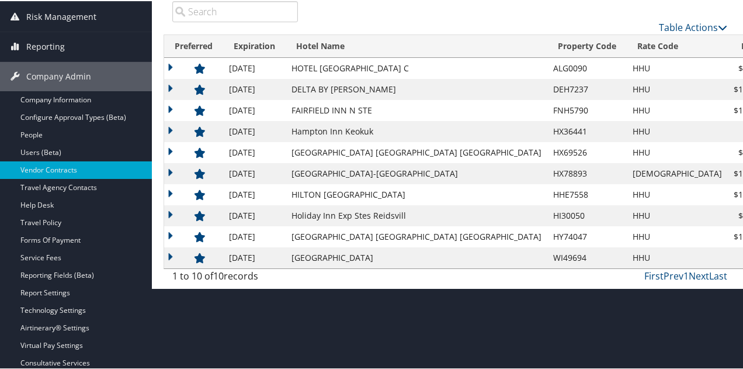
scroll to position [107, 0]
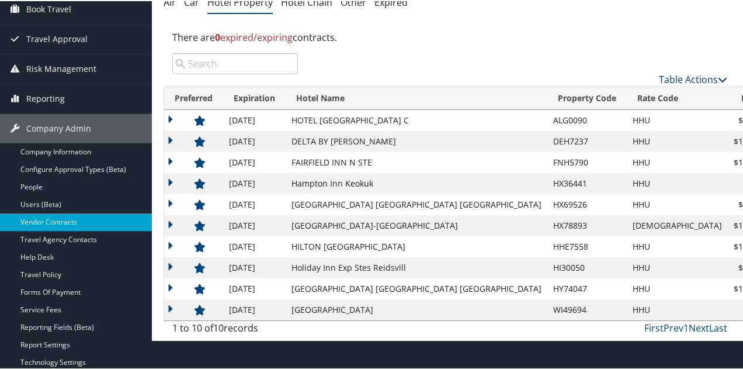
click at [675, 80] on link "Table Actions" at bounding box center [693, 78] width 68 height 13
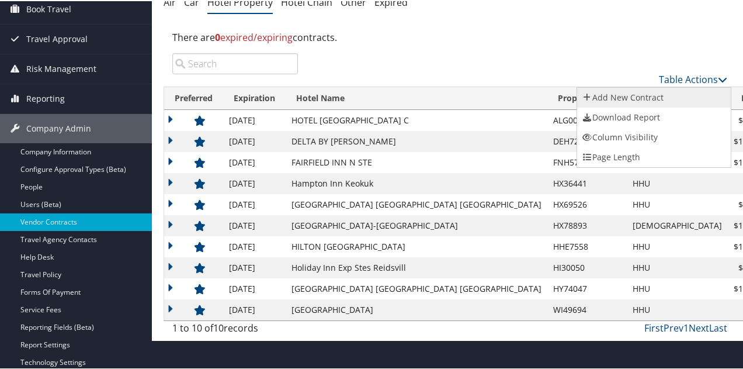
drag, startPoint x: 631, startPoint y: 94, endPoint x: 624, endPoint y: 91, distance: 7.8
click at [632, 93] on link "Add New Contract" at bounding box center [654, 96] width 154 height 20
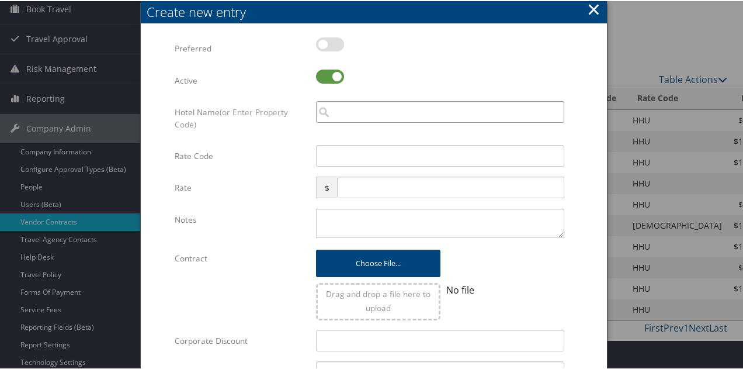
paste input "YO G7780"
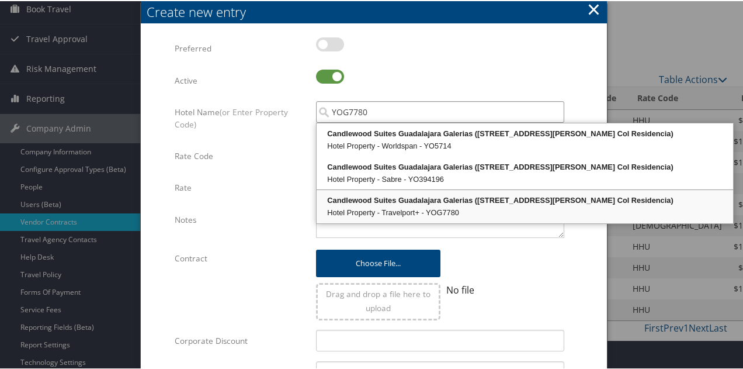
click at [387, 201] on div "Candlewood Suites Guadalajara Galerias (Av Manuel J Clouthier #253, Int 70 Col …" at bounding box center [524, 199] width 413 height 12
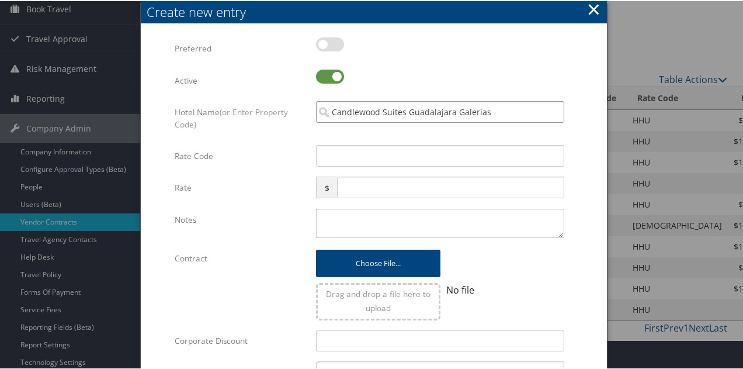
type input "Candlewood Suites Guadalajara Galerias"
click at [362, 154] on input "Rate Code" at bounding box center [440, 155] width 248 height 22
type input "HHU"
click at [384, 188] on input "text" at bounding box center [450, 186] width 227 height 22
type input "0.0"
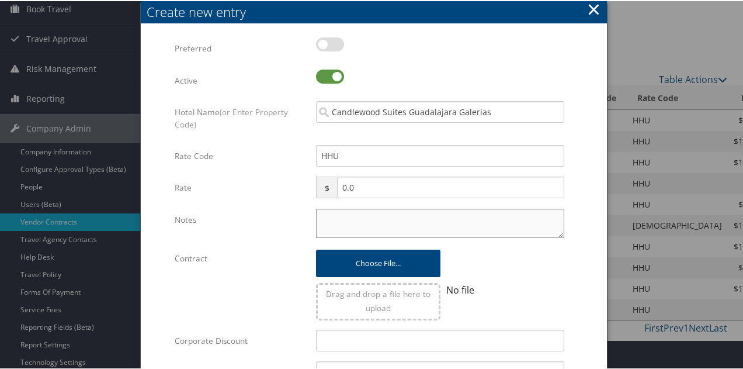
click at [333, 211] on textarea "Notes" at bounding box center [440, 221] width 248 height 29
click at [336, 217] on textarea "varie upon length of stay" at bounding box center [440, 221] width 248 height 29
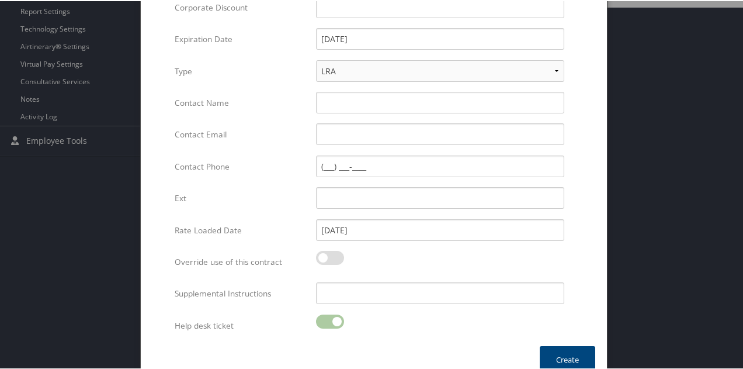
scroll to position [456, 0]
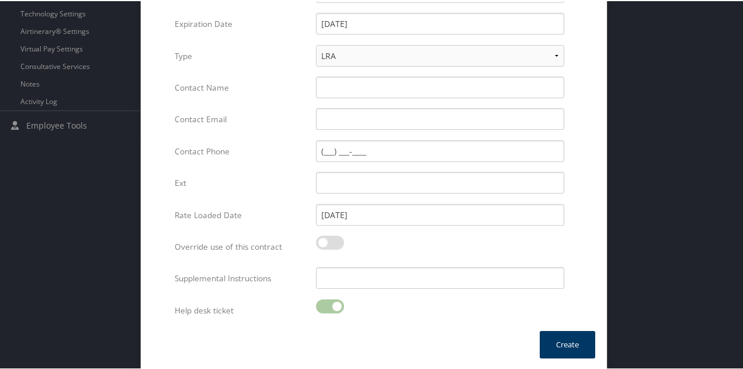
type textarea "varies upon length of stay"
click at [563, 336] on button "Create" at bounding box center [567, 342] width 55 height 27
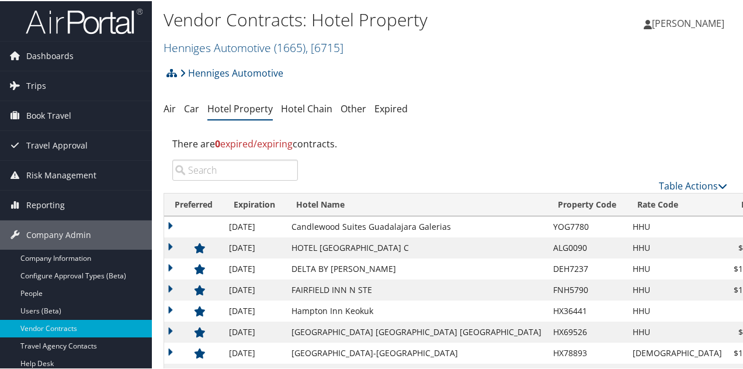
scroll to position [0, 0]
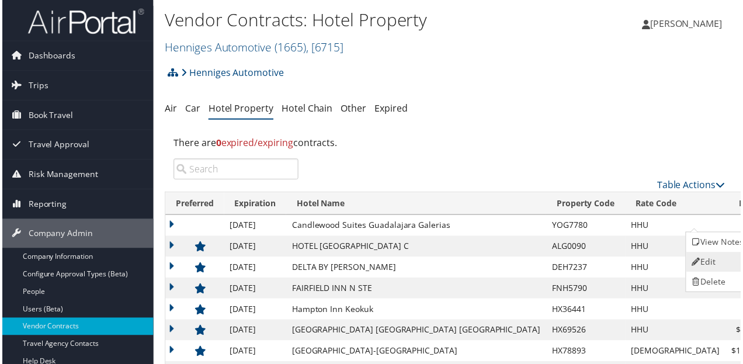
click at [713, 263] on link "Edit" at bounding box center [719, 264] width 63 height 20
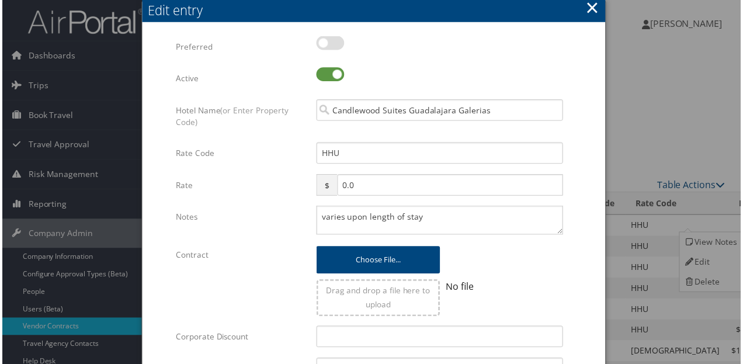
click at [326, 46] on label at bounding box center [330, 43] width 28 height 14
click at [326, 46] on input "checkbox" at bounding box center [326, 45] width 8 height 8
checkbox input "true"
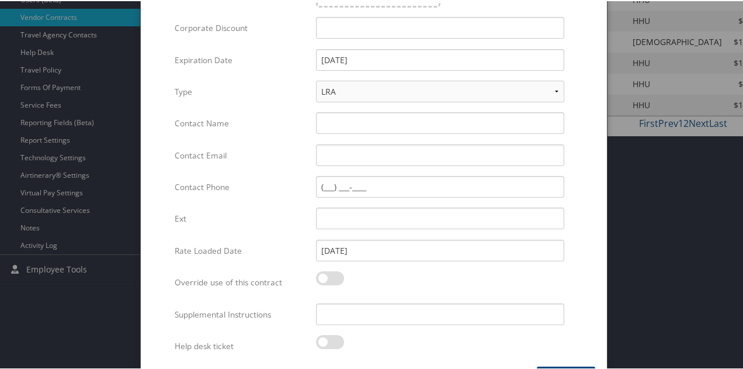
scroll to position [348, 0]
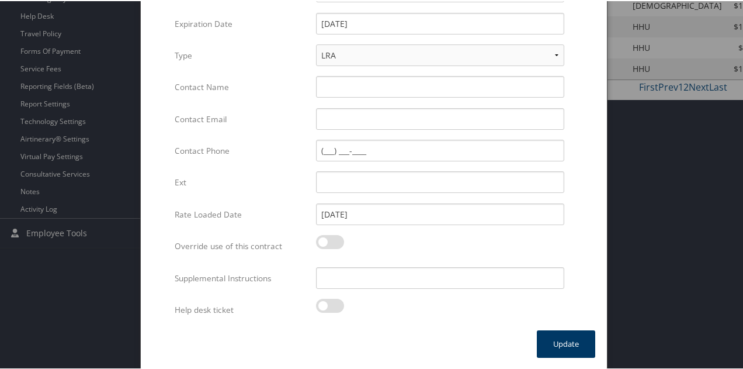
click at [549, 342] on button "Update" at bounding box center [566, 342] width 58 height 27
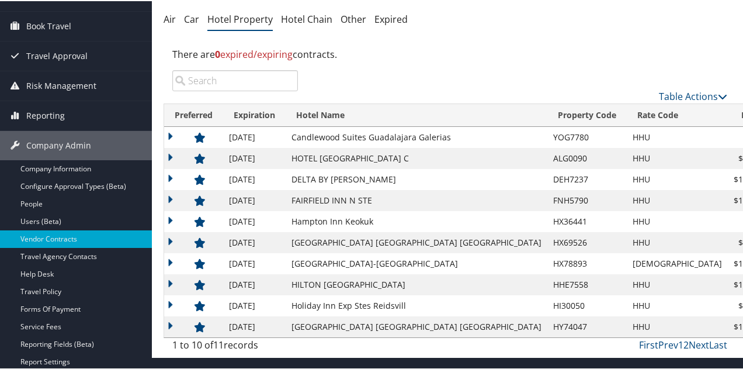
scroll to position [107, 0]
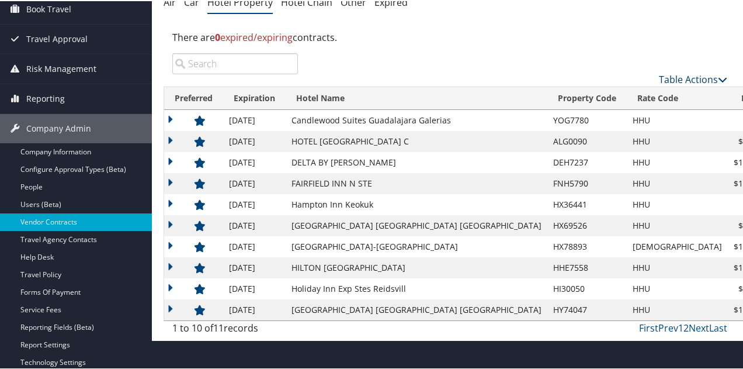
click at [673, 75] on link "Table Actions" at bounding box center [693, 78] width 68 height 13
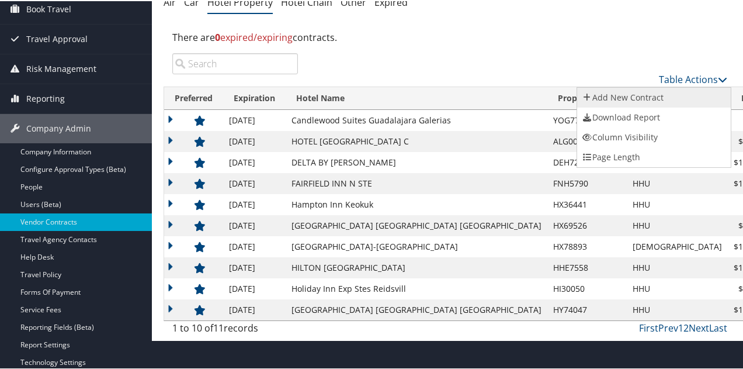
click at [626, 96] on link "Add New Contract" at bounding box center [654, 96] width 154 height 20
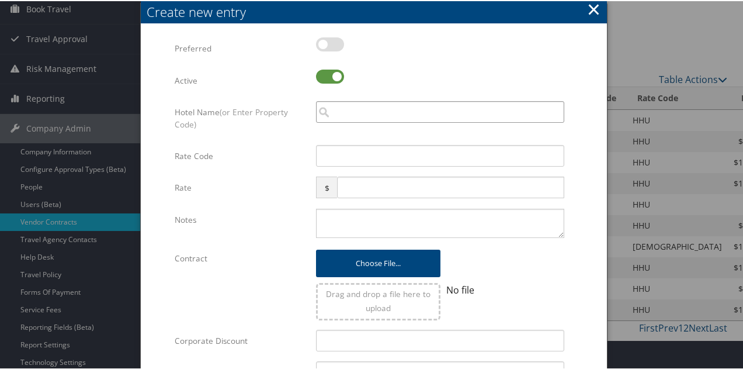
paste input "WV 34557"
type input "WV34557"
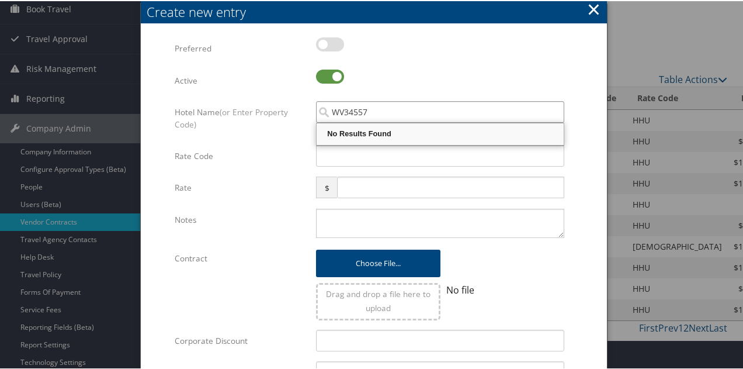
click at [403, 103] on input "WV34557" at bounding box center [440, 111] width 248 height 22
click at [594, 9] on button "×" at bounding box center [593, 7] width 13 height 23
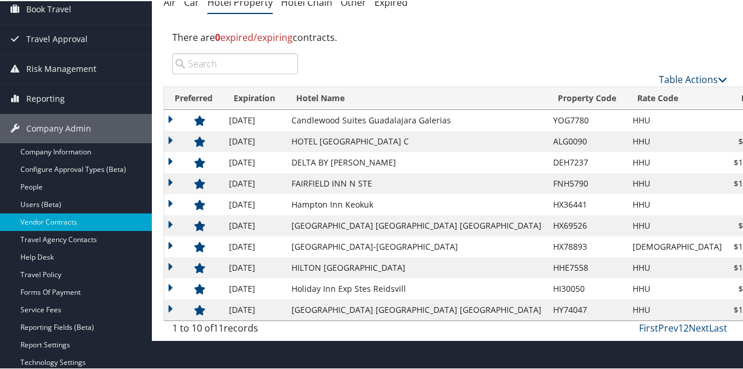
click at [674, 76] on link "Table Actions" at bounding box center [693, 78] width 68 height 13
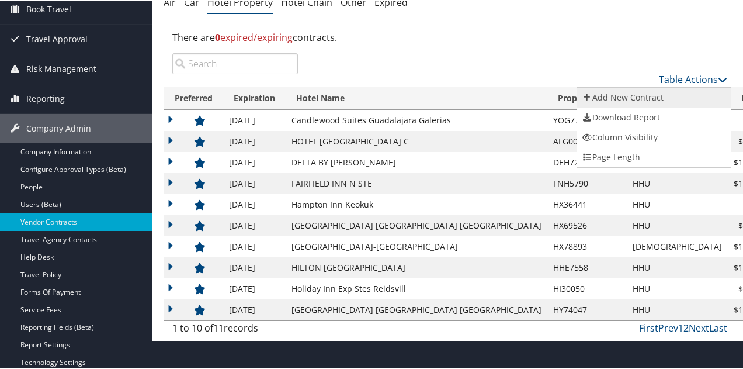
click at [618, 99] on link "Add New Contract" at bounding box center [654, 96] width 154 height 20
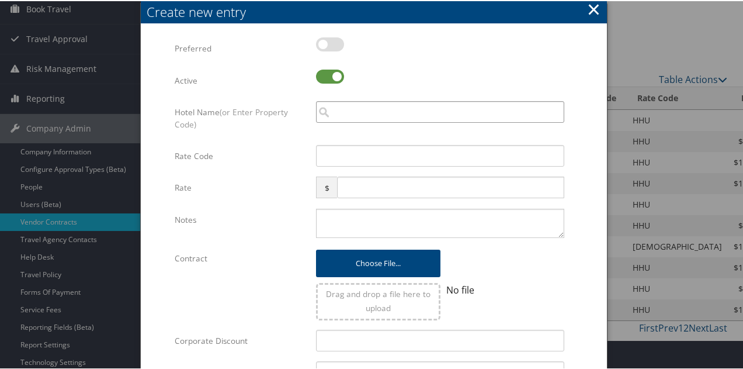
click at [345, 110] on input "search" at bounding box center [440, 111] width 248 height 22
paste input "HX 46000"
type input "HX46000"
click at [591, 6] on button "×" at bounding box center [593, 7] width 13 height 23
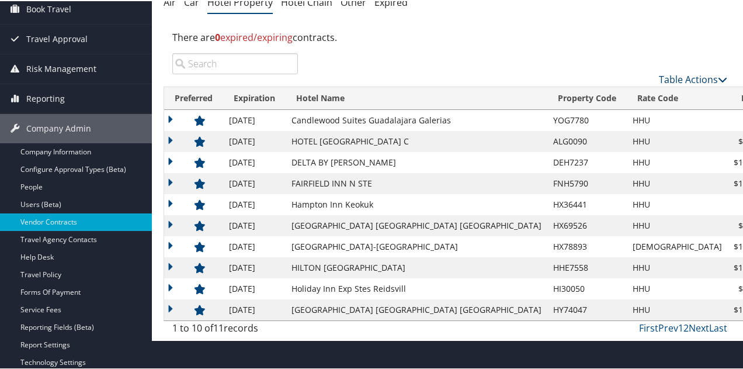
click at [675, 75] on link "Table Actions" at bounding box center [693, 78] width 68 height 13
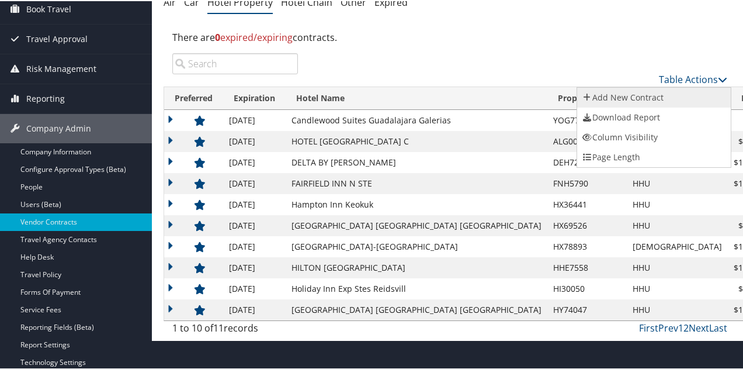
click at [631, 98] on link "Add New Contract" at bounding box center [654, 96] width 154 height 20
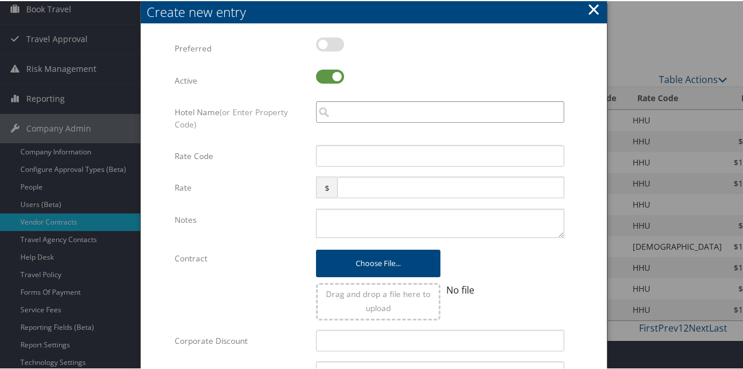
paste input "RK E9549"
type input "RKE9549"
click at [590, 10] on button "×" at bounding box center [593, 7] width 13 height 23
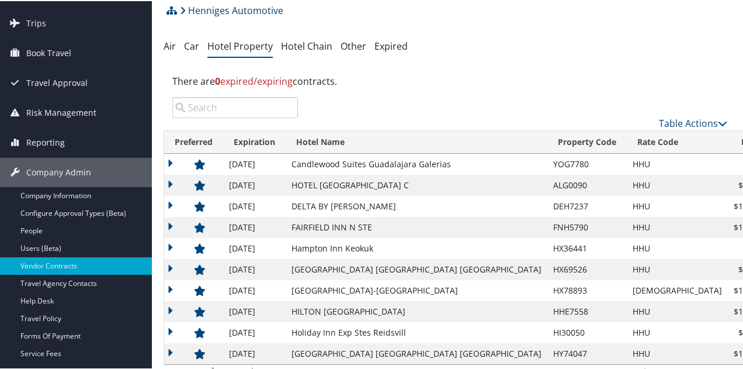
scroll to position [0, 0]
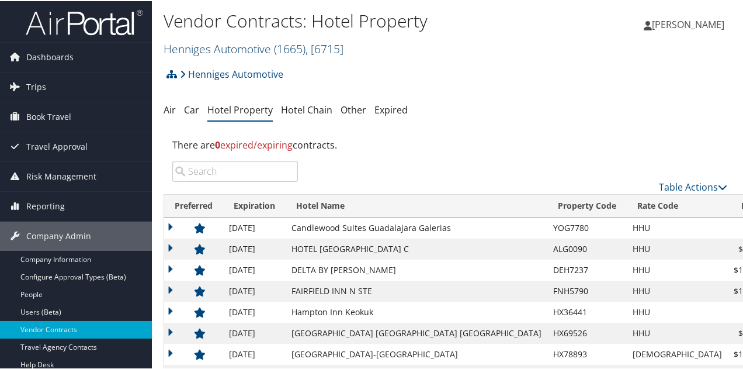
click at [227, 47] on link "Henniges Automotive ( 1665 ) , [ 6715 ]" at bounding box center [254, 48] width 180 height 16
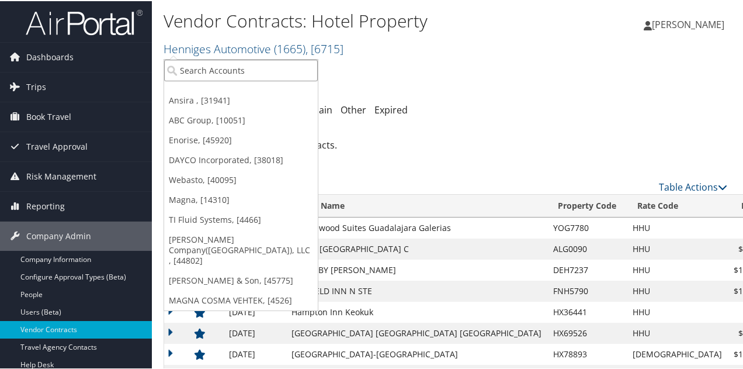
click at [228, 70] on input "search" at bounding box center [241, 69] width 154 height 22
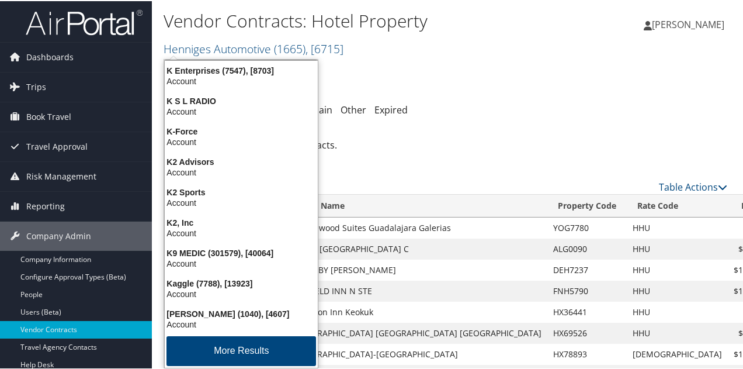
type input "kamax"
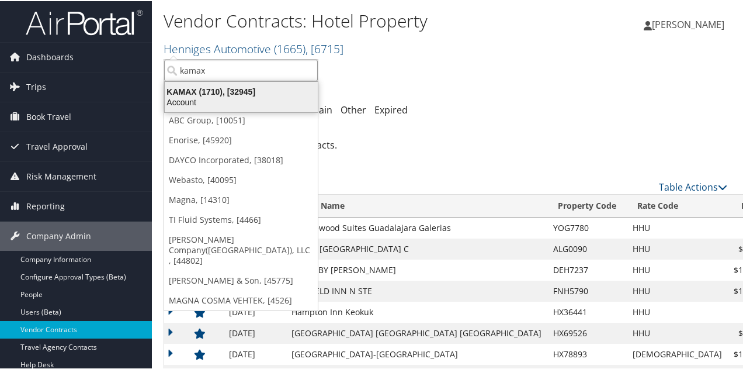
click at [195, 95] on div "KAMAX (1710), [32945]" at bounding box center [241, 90] width 167 height 11
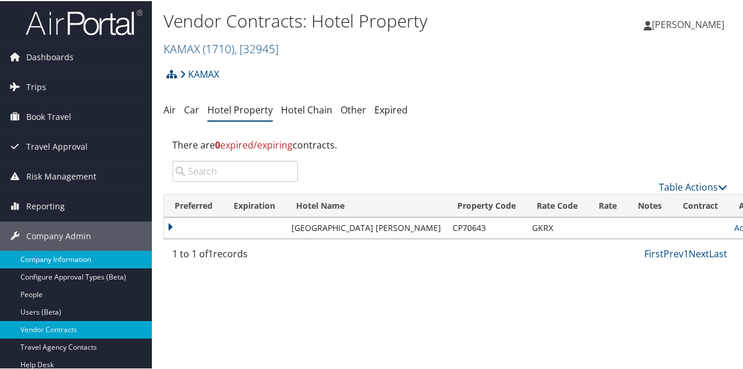
click at [53, 255] on link "Company Information" at bounding box center [76, 258] width 152 height 18
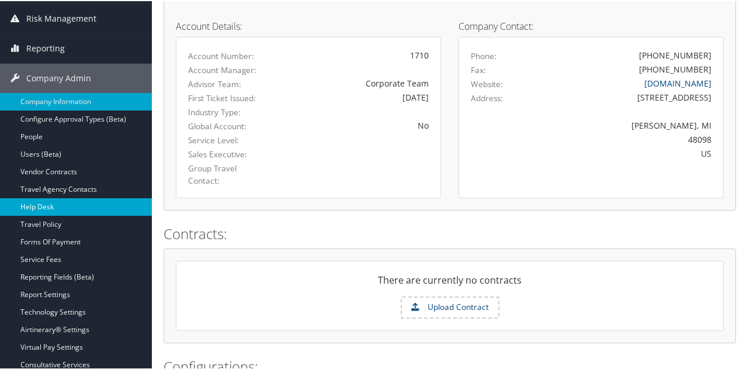
scroll to position [175, 0]
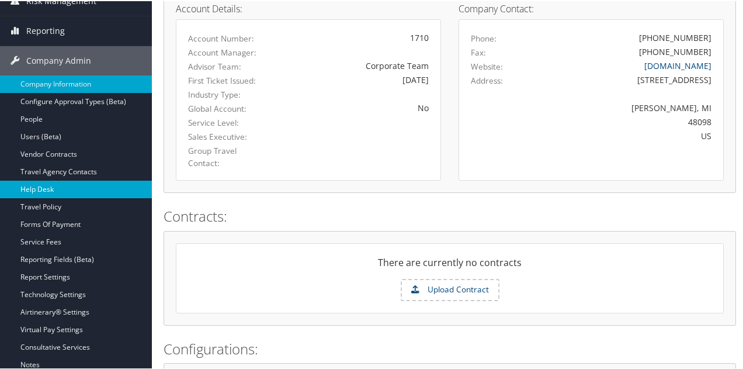
click at [50, 183] on link "Help Desk" at bounding box center [76, 188] width 152 height 18
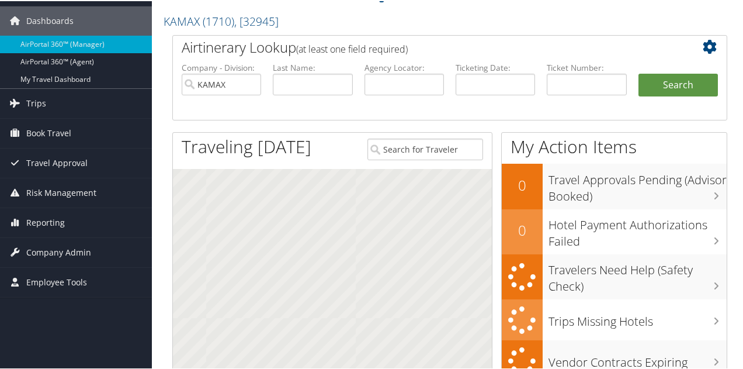
scroll to position [117, 0]
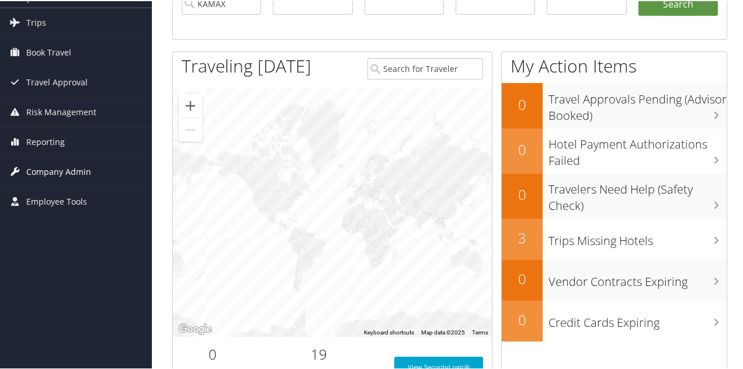
click at [57, 165] on span "Company Admin" at bounding box center [58, 170] width 65 height 29
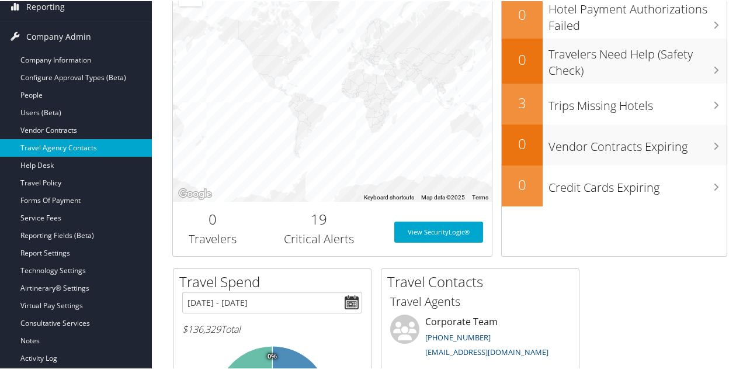
scroll to position [234, 0]
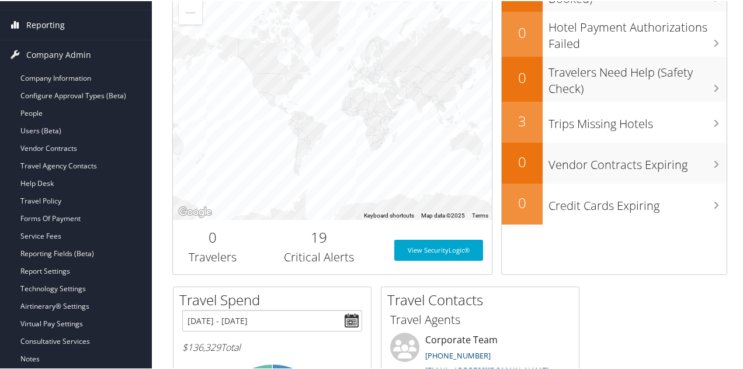
click at [40, 25] on span "Reporting" at bounding box center [45, 23] width 39 height 29
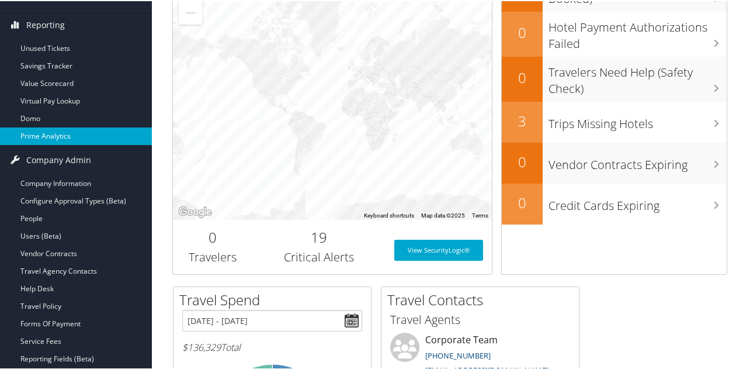
click at [52, 129] on link "Prime Analytics" at bounding box center [76, 135] width 152 height 18
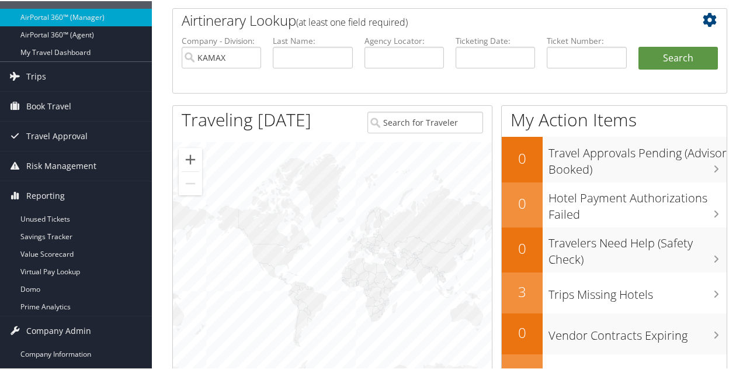
scroll to position [0, 0]
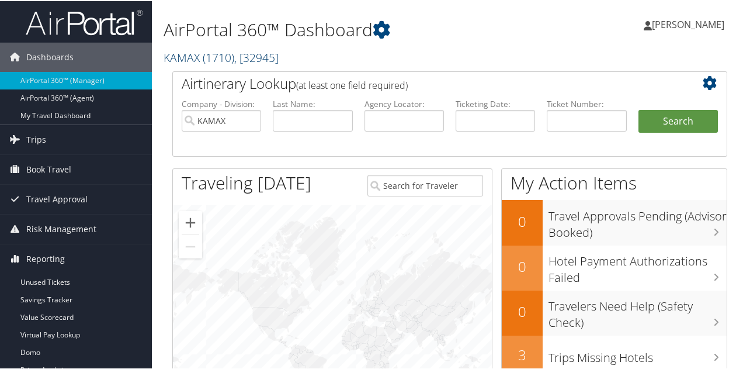
click at [196, 50] on link "KAMAX ( 1710 ) , [ 32945 ]" at bounding box center [221, 56] width 115 height 16
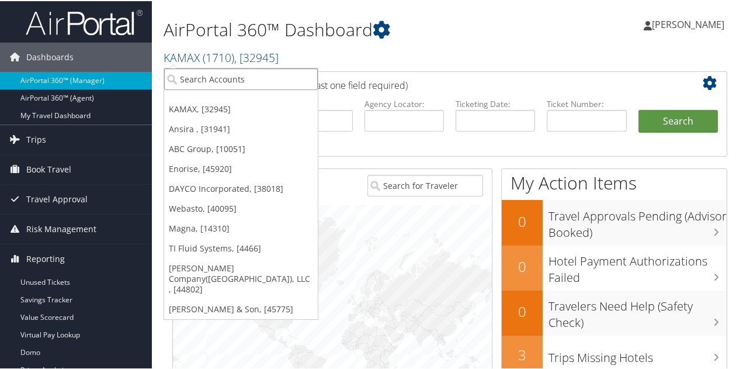
click at [203, 75] on input "search" at bounding box center [241, 78] width 154 height 22
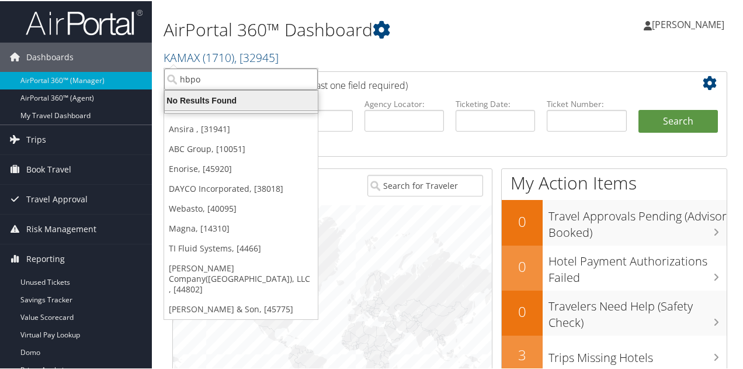
type input "hbpo"
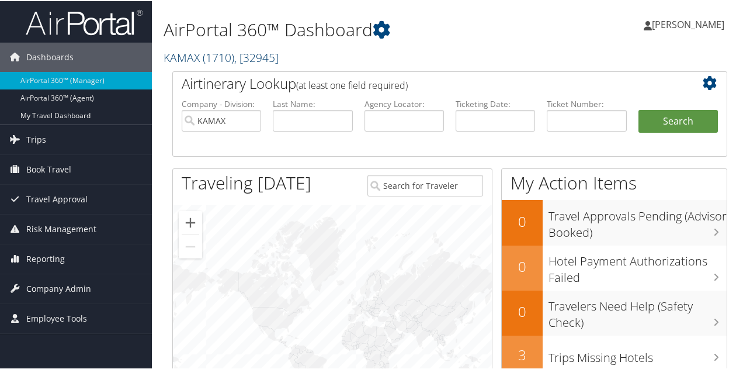
click at [211, 56] on span "( 1710 )" at bounding box center [219, 56] width 32 height 16
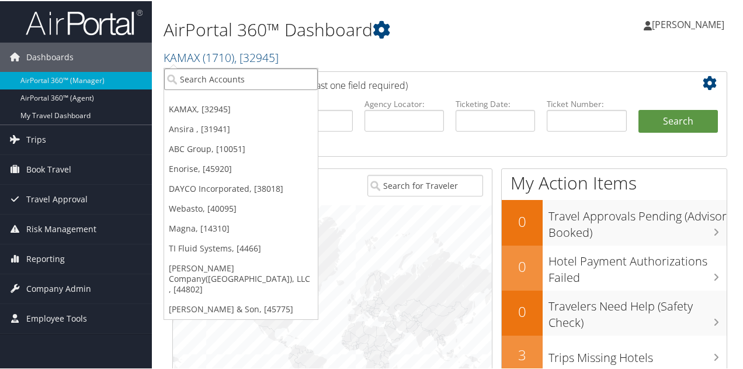
click at [202, 81] on input "search" at bounding box center [241, 78] width 154 height 22
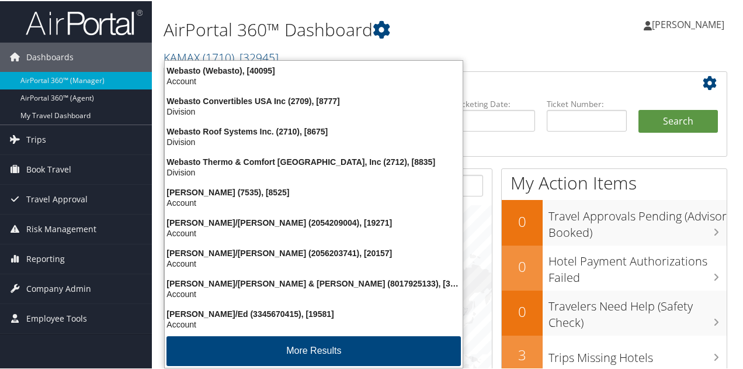
type input "webasto"
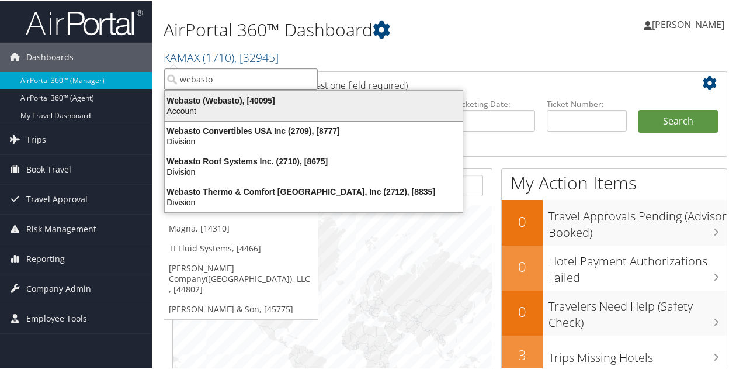
click at [207, 106] on div "Account" at bounding box center [314, 110] width 312 height 11
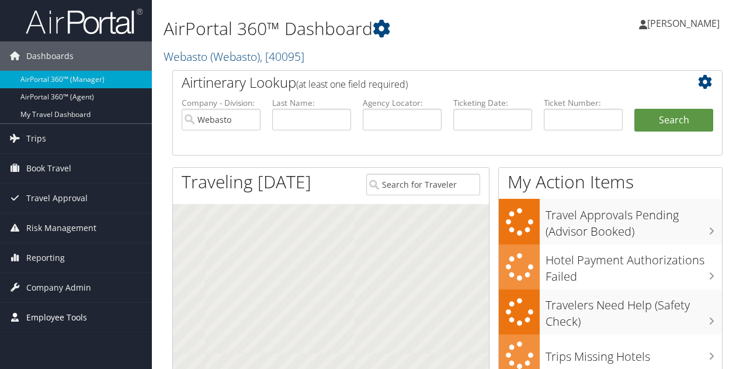
scroll to position [228, 0]
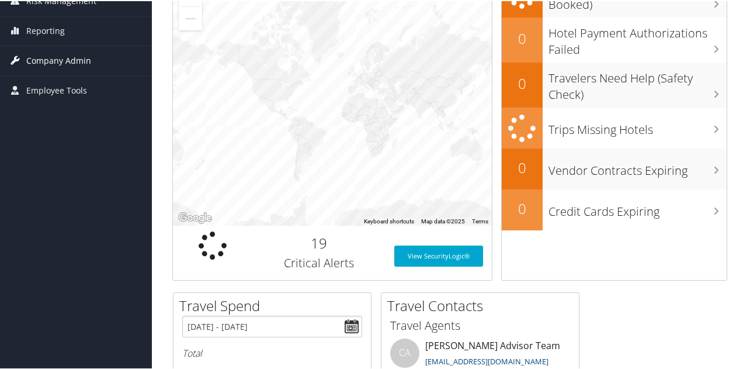
click at [73, 62] on span "Company Admin" at bounding box center [58, 59] width 65 height 29
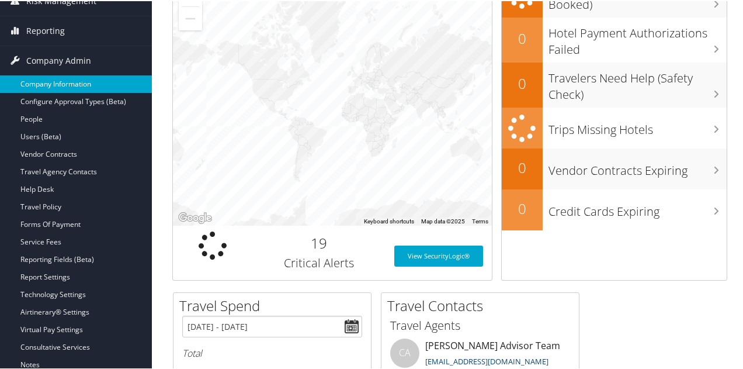
click at [64, 85] on link "Company Information" at bounding box center [76, 83] width 152 height 18
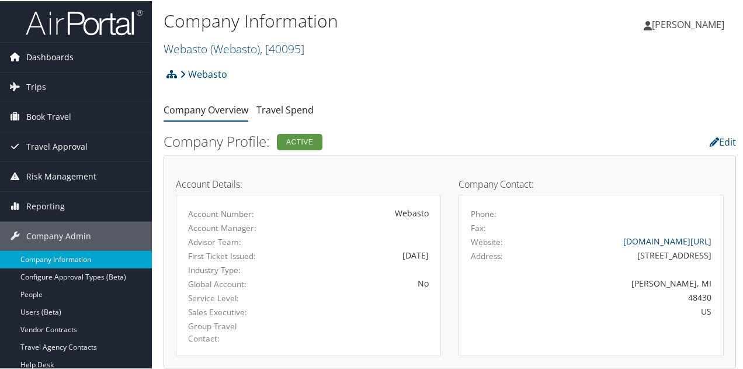
click at [68, 60] on span "Dashboards" at bounding box center [49, 55] width 47 height 29
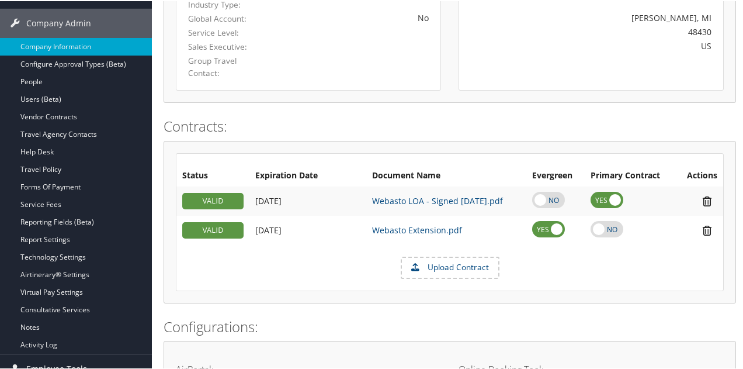
scroll to position [292, 0]
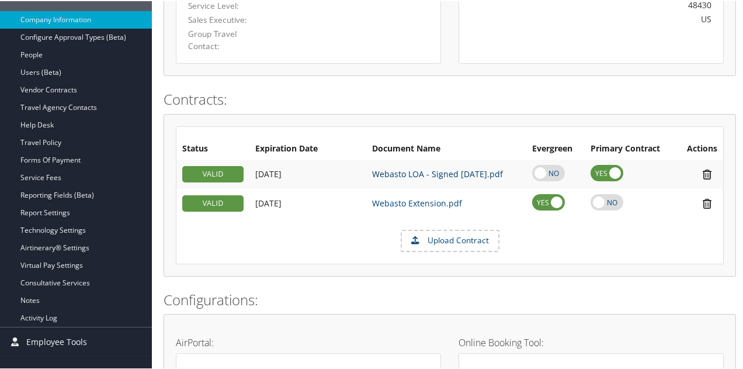
click at [394, 170] on link "Webasto LOA - Signed [DATE].pdf" at bounding box center [437, 172] width 131 height 11
